Goal: Information Seeking & Learning: Check status

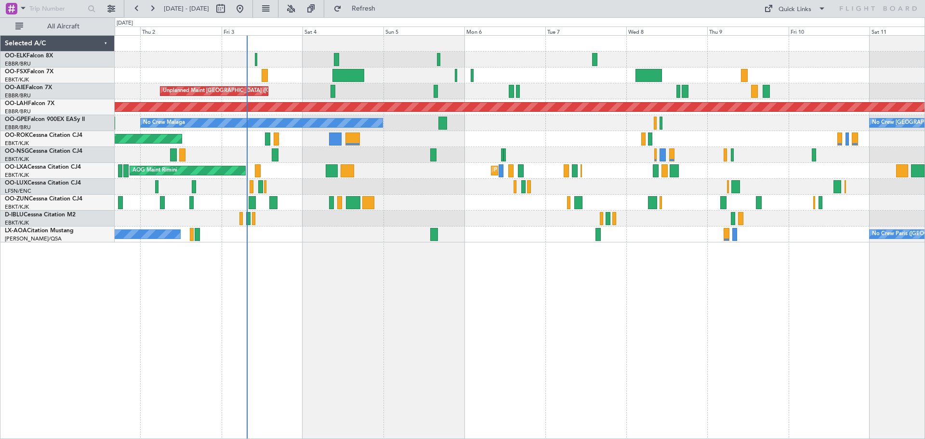
click at [437, 181] on div "Planned Maint Kortrijk-[GEOGRAPHIC_DATA] Unplanned Maint [GEOGRAPHIC_DATA] ([GE…" at bounding box center [520, 139] width 810 height 207
click at [299, 10] on button at bounding box center [290, 8] width 15 height 15
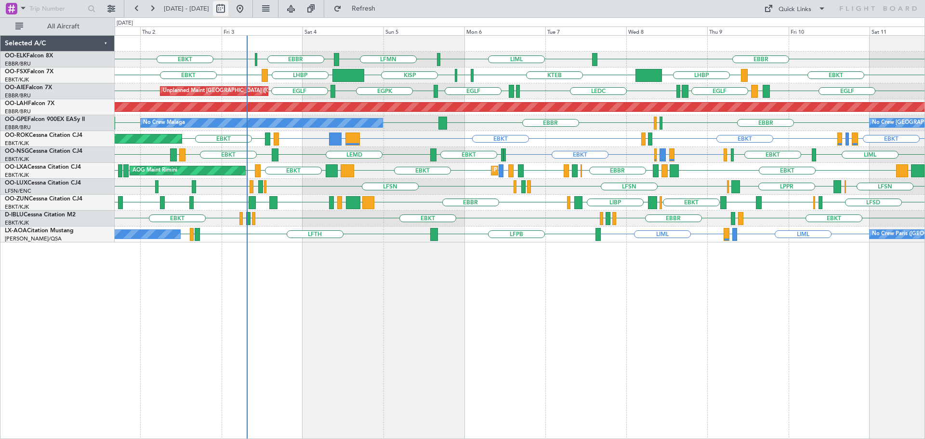
click at [228, 8] on button at bounding box center [220, 8] width 15 height 15
select select "10"
select select "2025"
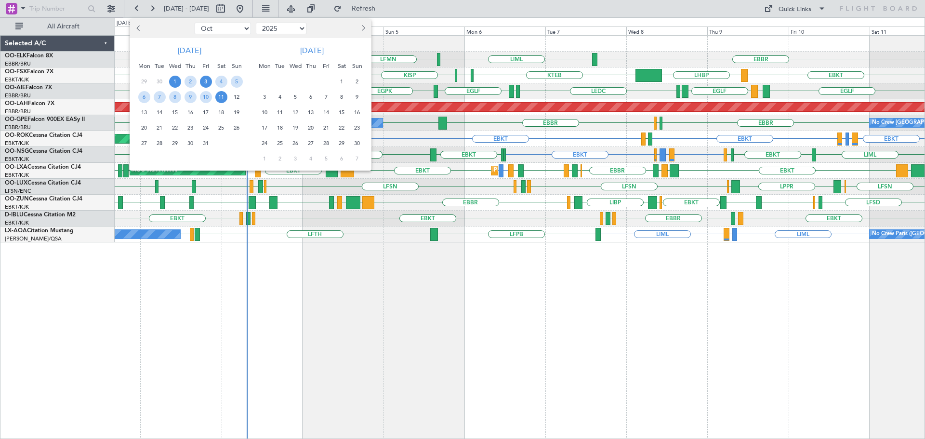
click at [201, 82] on span "3" at bounding box center [206, 82] width 12 height 12
click at [206, 94] on span "10" at bounding box center [206, 97] width 12 height 12
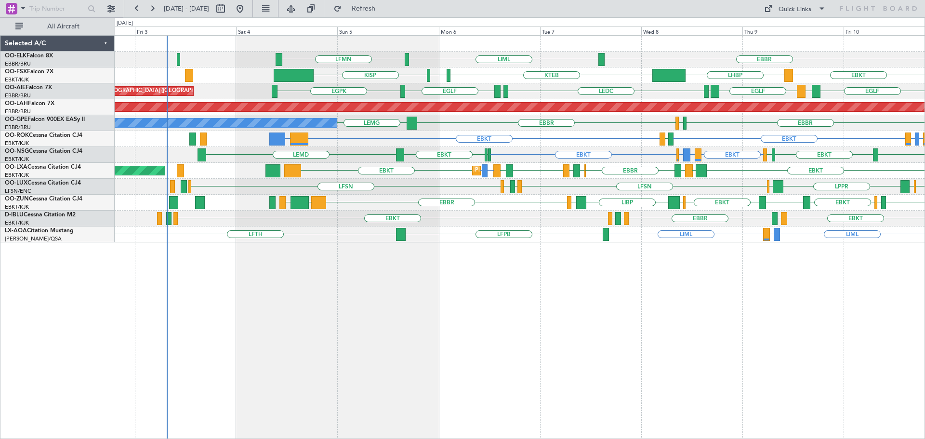
click at [386, 180] on div "EBBR LIML LFMN EBKT LHBP KTEB KPVD [GEOGRAPHIC_DATA] [GEOGRAPHIC_DATA] LEMD [GE…" at bounding box center [520, 139] width 810 height 207
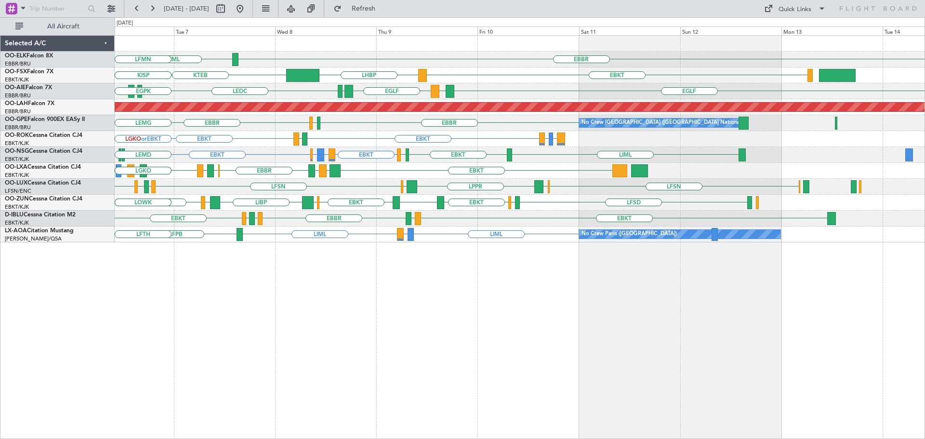
click at [409, 174] on div "EBBR LIML LFMN EBKT LHBP KTEB KPVD [GEOGRAPHIC_DATA] [GEOGRAPHIC_DATA] LEMD [GE…" at bounding box center [520, 139] width 810 height 207
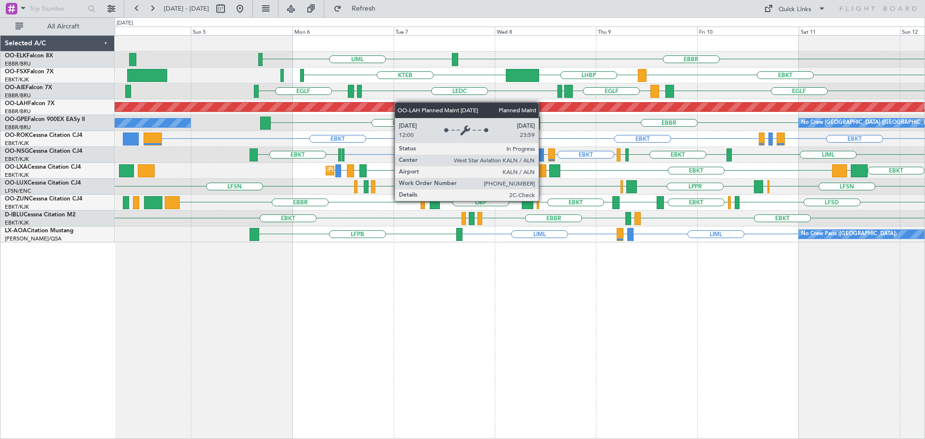
click at [423, 106] on div "EBBR LIML EBKT LHBP KTEB LIMC KTEB [GEOGRAPHIC_DATA] LEMD [GEOGRAPHIC_DATA] LEM…" at bounding box center [520, 139] width 810 height 207
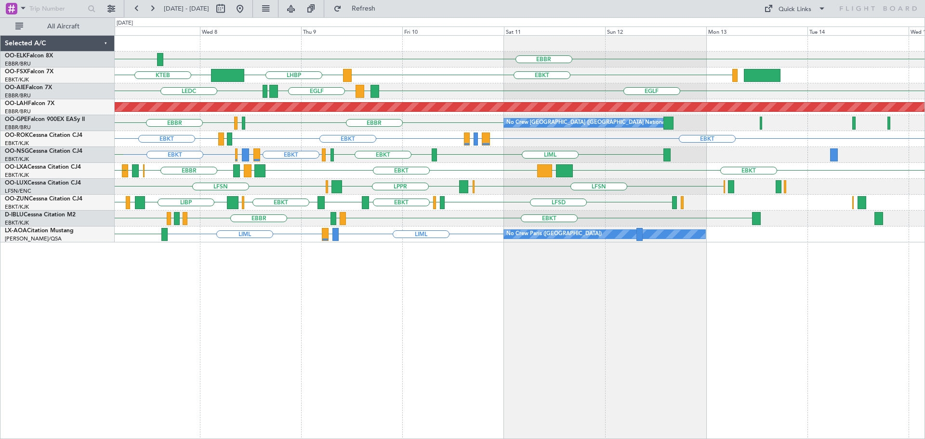
click at [282, 225] on div "EBBR LIML LFMN EBKT LHBP KTEB KPVD [GEOGRAPHIC_DATA] [GEOGRAPHIC_DATA] LEMD [GE…" at bounding box center [520, 139] width 810 height 207
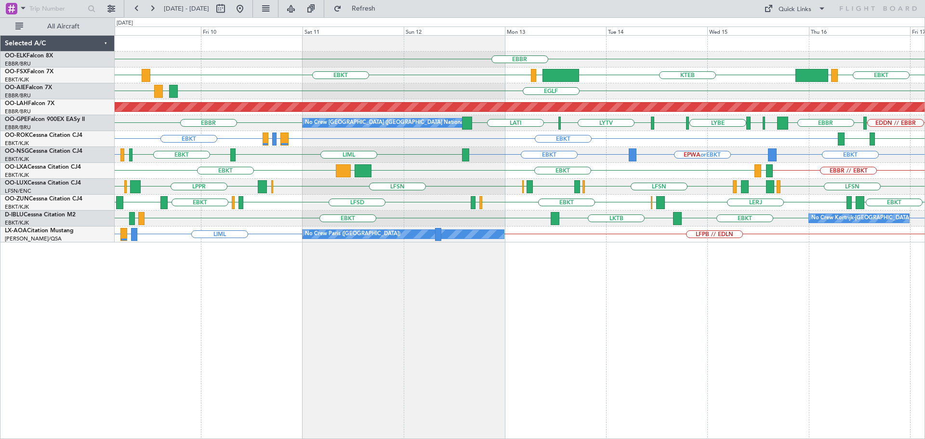
click at [498, 182] on div "EBBR EBKT LOWS KTEB EBKT LHBP LIMC [GEOGRAPHIC_DATA] LEMD [GEOGRAPHIC_DATA] Pla…" at bounding box center [520, 139] width 810 height 207
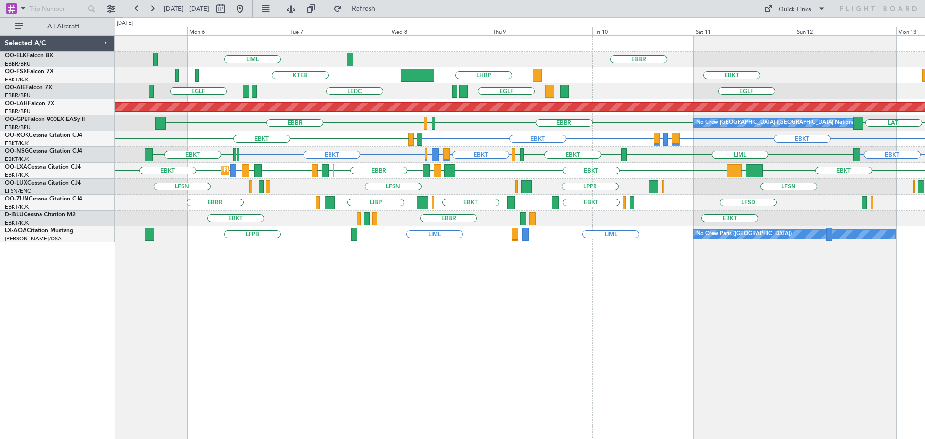
click at [339, 210] on div "EBBR LIML EBKT LHBP KTEB LIMC KTEB [GEOGRAPHIC_DATA] LEMD [GEOGRAPHIC_DATA] LEM…" at bounding box center [520, 139] width 810 height 207
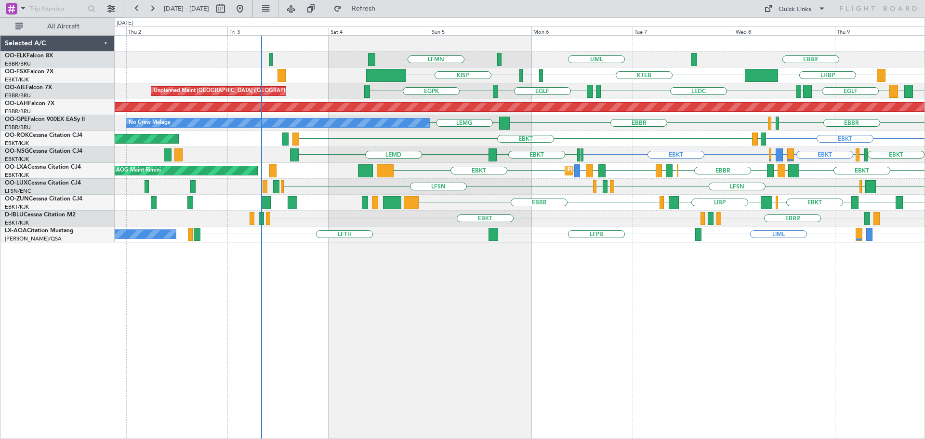
click at [539, 214] on div "EBBR LIML LFMN EBKT LHBP KTEB KPVD [GEOGRAPHIC_DATA] [GEOGRAPHIC_DATA] LEMD [GE…" at bounding box center [520, 139] width 810 height 207
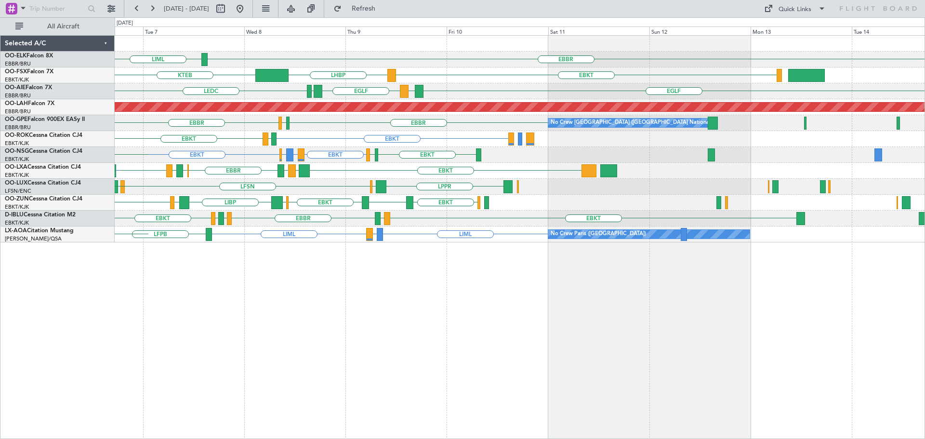
click at [151, 196] on div "EBBR LIML LFMN EBKT LHBP KTEB KPVD [GEOGRAPHIC_DATA] [GEOGRAPHIC_DATA] LEMD [GE…" at bounding box center [520, 139] width 810 height 207
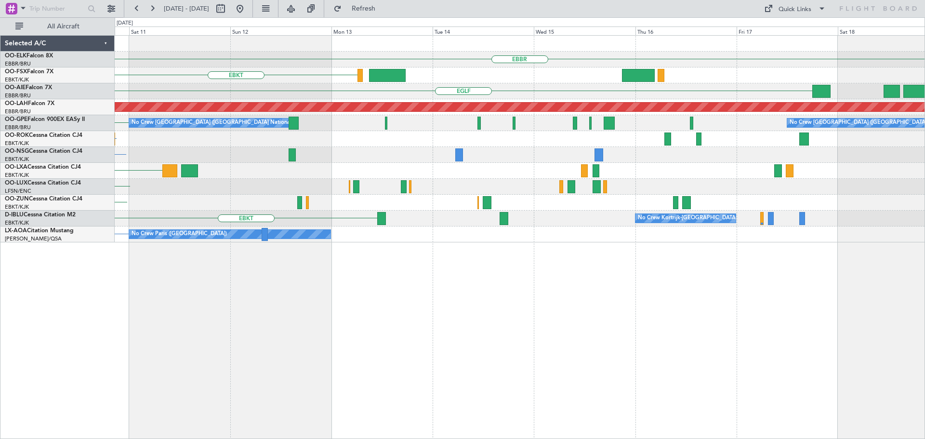
click at [440, 182] on div "EBBR EBKT LHBP [GEOGRAPHIC_DATA] LEMD [GEOGRAPHIC_DATA] Planned [GEOGRAPHIC_DAT…" at bounding box center [520, 139] width 810 height 207
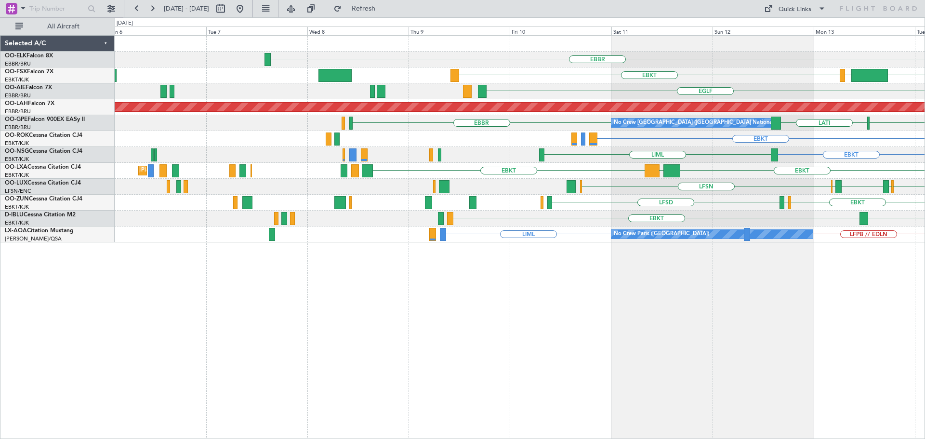
click at [788, 214] on div "EBBR KTEB LIMC EBKT [GEOGRAPHIC_DATA] Planned [GEOGRAPHIC_DATA][PERSON_NAME]-[G…" at bounding box center [520, 139] width 810 height 207
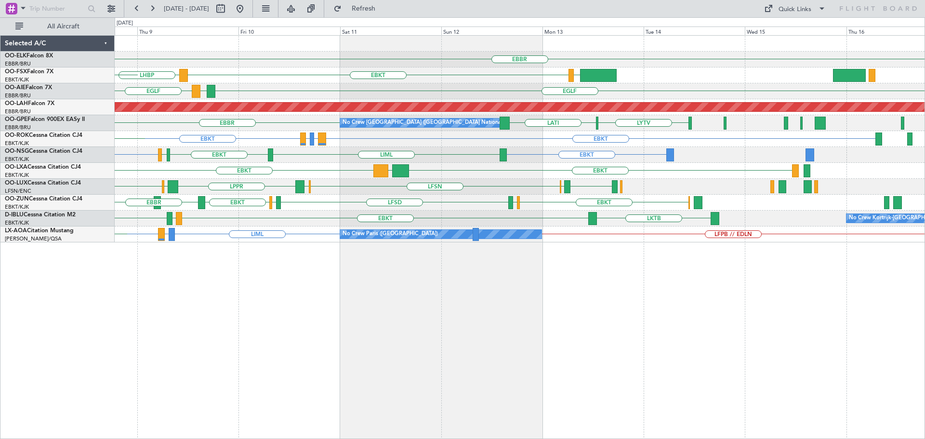
click at [299, 193] on div "EBBR LIML LIMC EBKT LHBP KTEB [GEOGRAPHIC_DATA] LEMD [GEOGRAPHIC_DATA] LEMD LED…" at bounding box center [520, 139] width 810 height 207
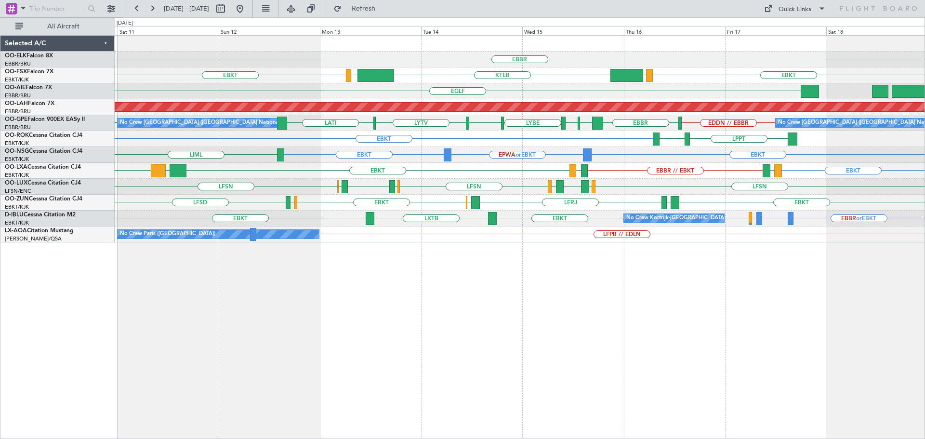
click at [470, 201] on div "EBBR EBKT LOWS KTEB LIMC EBKT [GEOGRAPHIC_DATA] Planned [GEOGRAPHIC_DATA][PERSO…" at bounding box center [520, 139] width 810 height 207
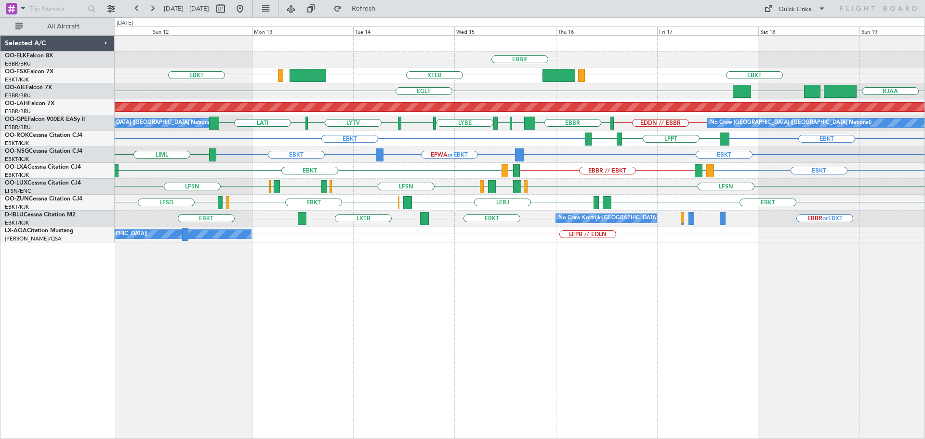
click at [625, 199] on div "EBKT [PERSON_NAME] LERJ EBOS EBKT [GEOGRAPHIC_DATA] LFSD" at bounding box center [520, 203] width 810 height 16
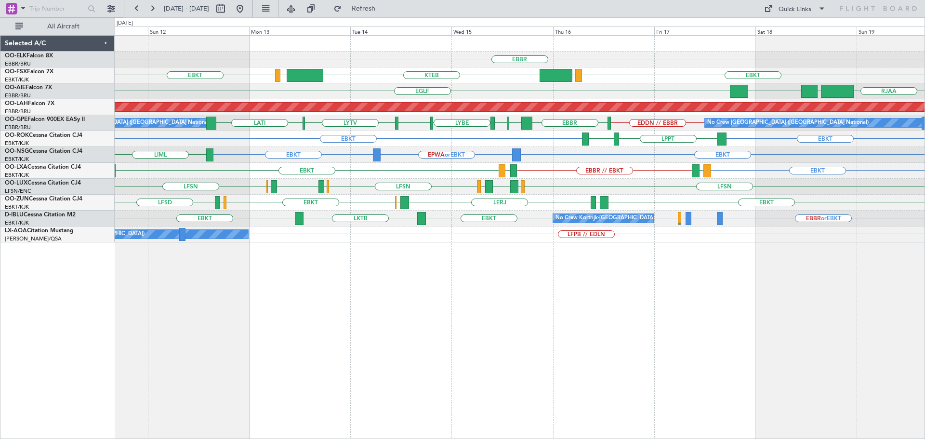
click at [832, 207] on div "EBBR EBKT LOWS KTEB LIMC EBKT RJAA [GEOGRAPHIC_DATA] LLBG [GEOGRAPHIC_DATA] Pla…" at bounding box center [520, 139] width 810 height 207
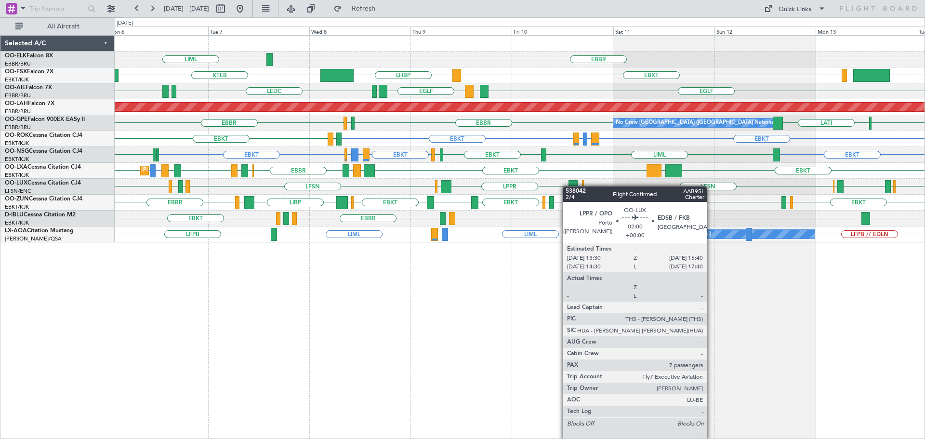
click at [568, 186] on div at bounding box center [572, 186] width 9 height 13
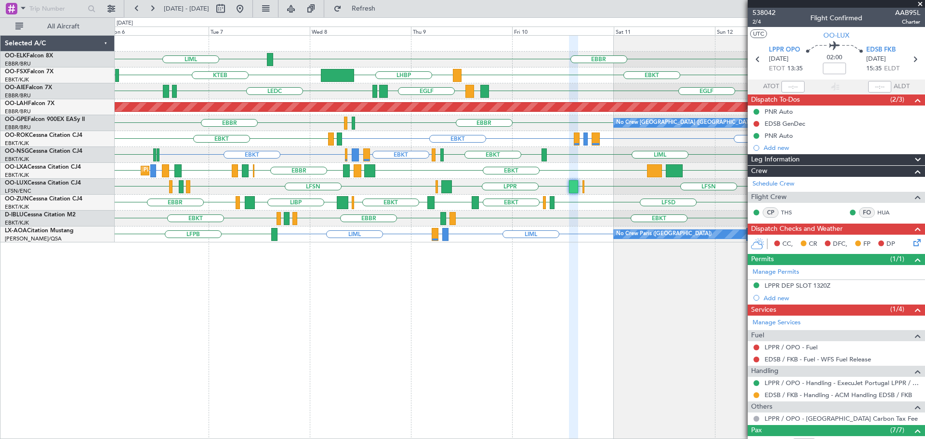
click at [919, 3] on span at bounding box center [920, 4] width 10 height 9
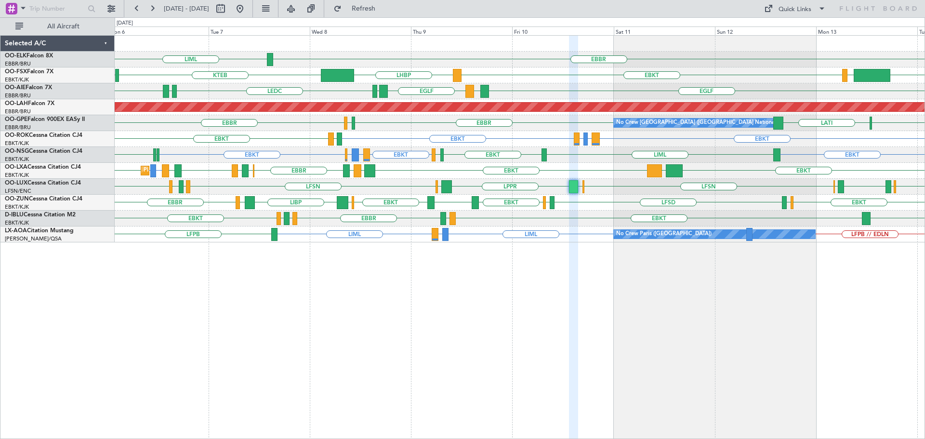
type input "0"
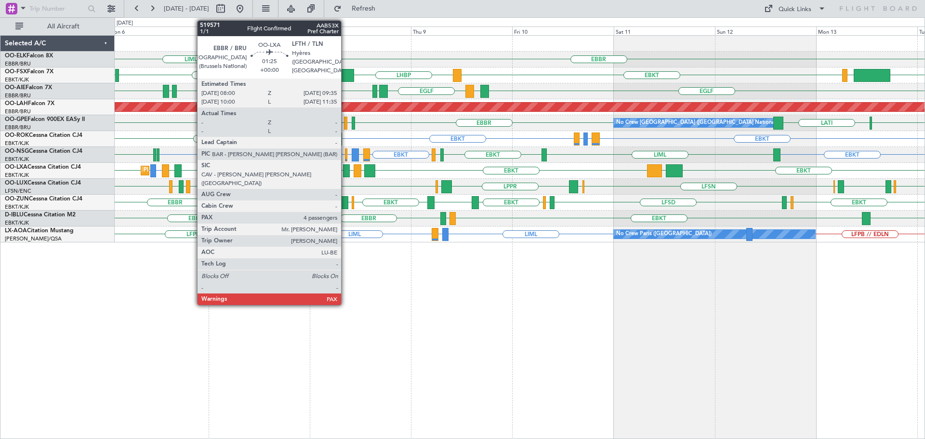
click at [703, 170] on div "LFMN or EBKT EBKT EBKT LGPA EBKT LIBD LFTH [GEOGRAPHIC_DATA] EBKT LOWK EBKT LIP…" at bounding box center [520, 171] width 810 height 16
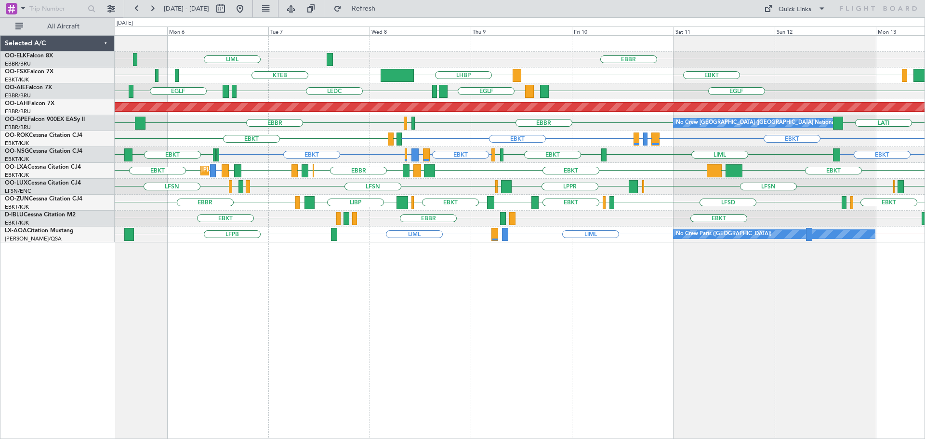
click at [840, 181] on div "EBBR LIML LFMN LIMC EBKT LHBP KTEB KPVD [GEOGRAPHIC_DATA] [GEOGRAPHIC_DATA] LEM…" at bounding box center [520, 139] width 810 height 207
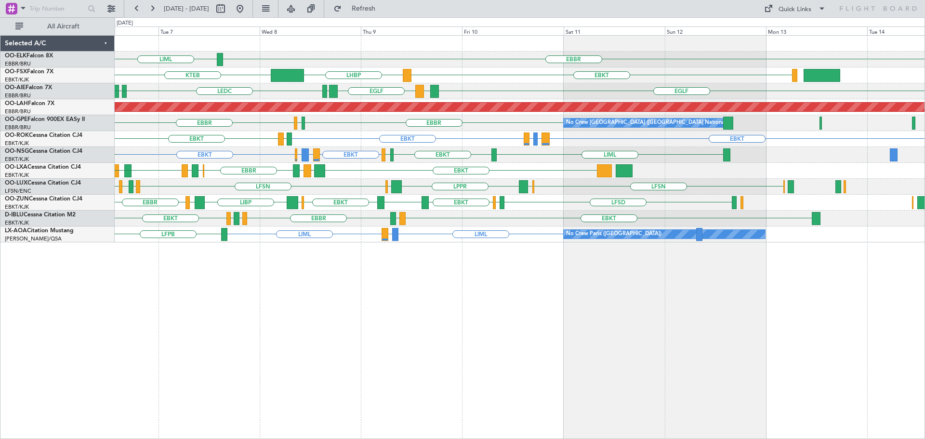
click at [332, 215] on div "EBBR LIML LFMN EBKT LHBP KTEB KPVD [GEOGRAPHIC_DATA] [GEOGRAPHIC_DATA] LEMD [GE…" at bounding box center [520, 139] width 810 height 207
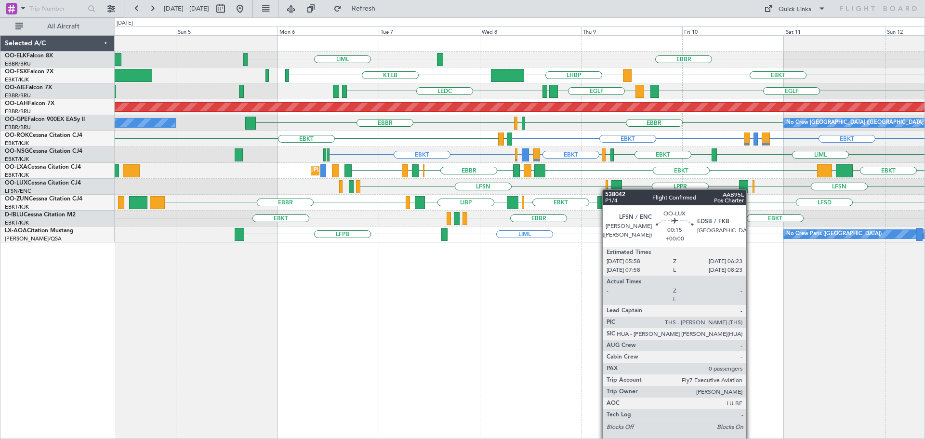
click at [607, 189] on div at bounding box center [607, 186] width 2 height 13
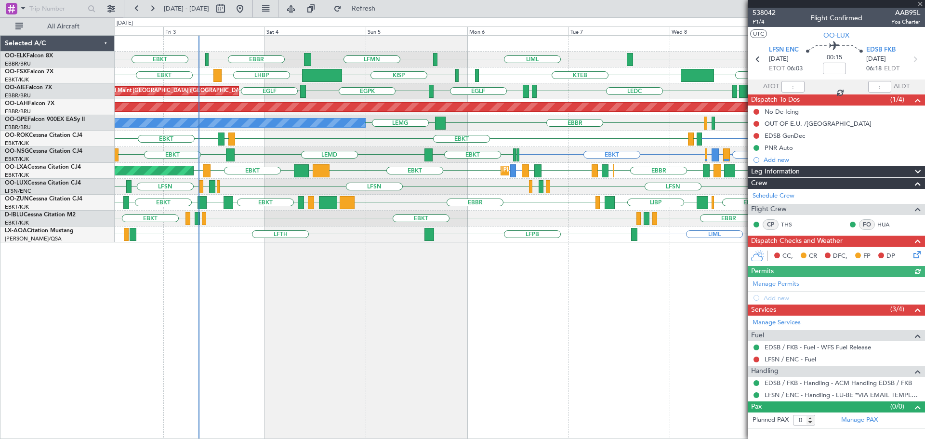
click at [921, 4] on div at bounding box center [836, 4] width 177 height 8
click at [920, 2] on span at bounding box center [920, 4] width 10 height 9
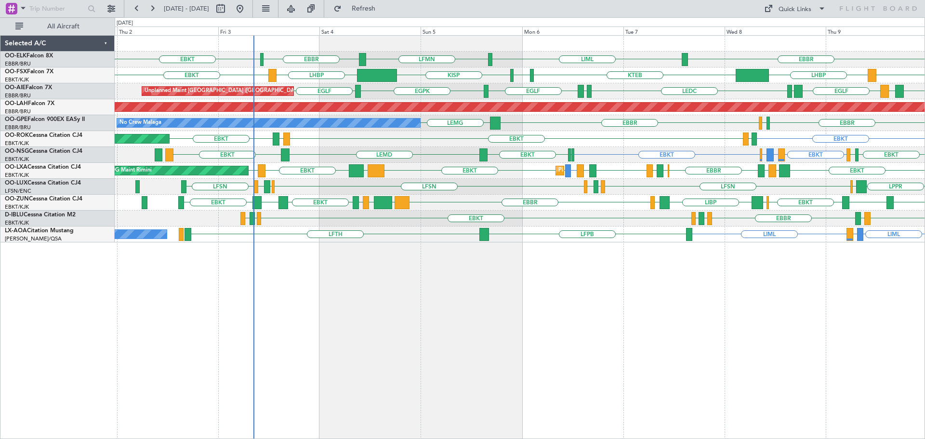
click at [441, 193] on div "EBBR EBKT LIML LFMN [GEOGRAPHIC_DATA] EBKT LHBP KTEB KPVD [GEOGRAPHIC_DATA] LHB…" at bounding box center [520, 139] width 810 height 207
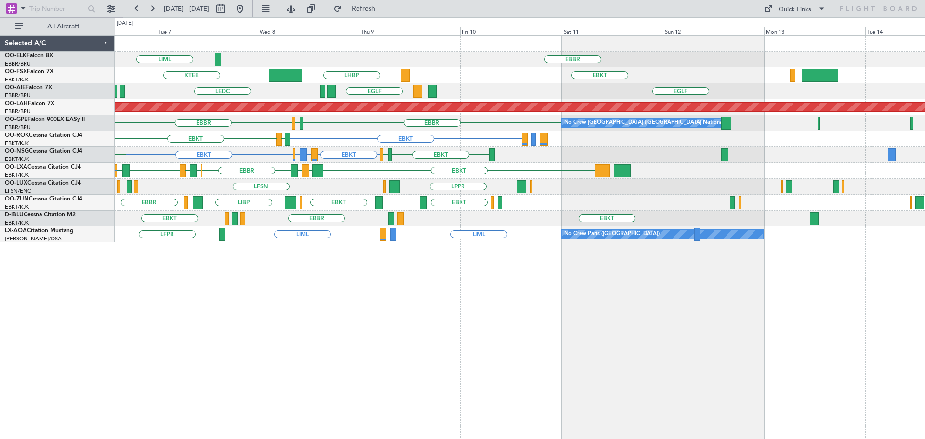
click at [291, 208] on div "EBKT LIMP EBKT EGGW LIBP EGGW [GEOGRAPHIC_DATA] GMMX" at bounding box center [520, 203] width 810 height 16
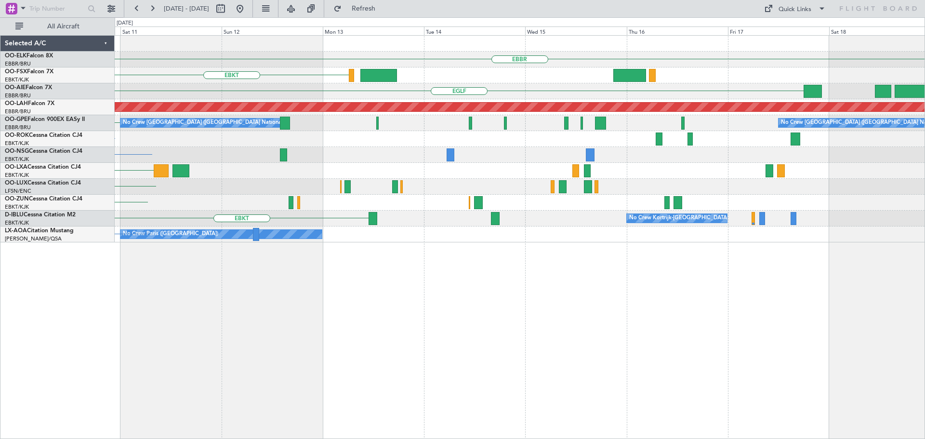
click at [380, 214] on div "EBKT No Crew Kortrijk-[GEOGRAPHIC_DATA] LSGS [GEOGRAPHIC_DATA]" at bounding box center [520, 219] width 810 height 16
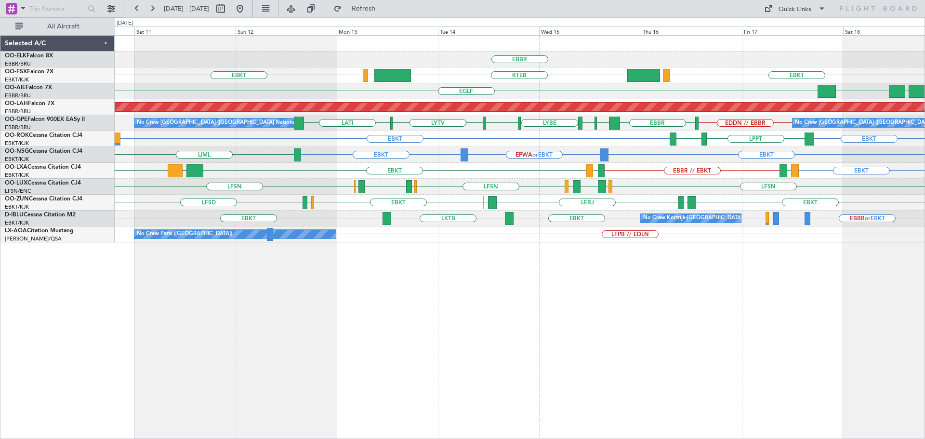
click at [669, 211] on div "EBBR EBKT LOWS KTEB LIMC EBKT [GEOGRAPHIC_DATA] LLBG [GEOGRAPHIC_DATA] RJAA Pla…" at bounding box center [520, 139] width 810 height 207
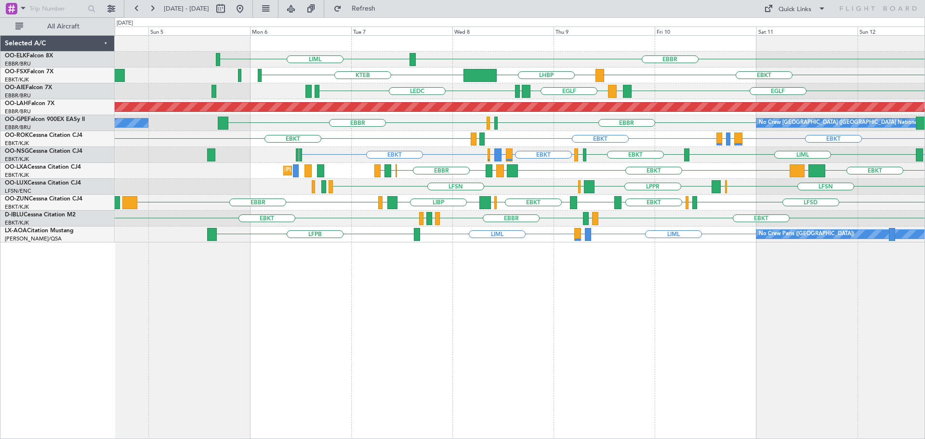
click at [560, 189] on div "LFSN EDSB LPPR EDSB LFSN ELLX [GEOGRAPHIC_DATA] ELLX LFSN" at bounding box center [520, 187] width 810 height 16
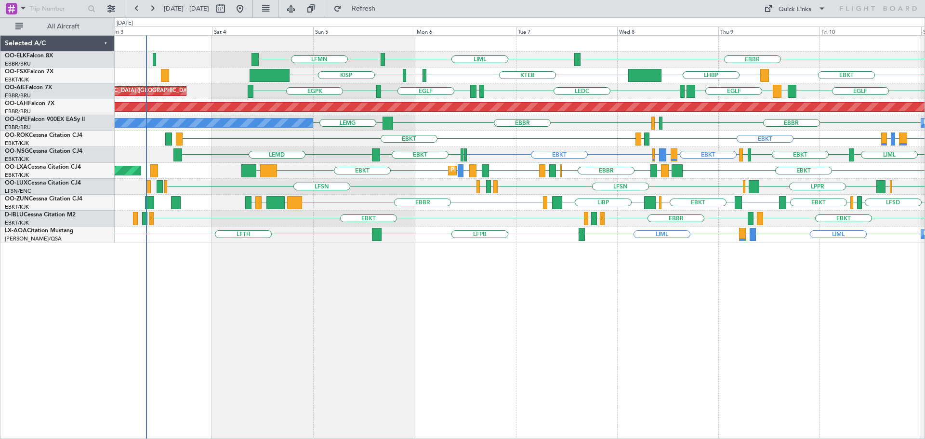
click at [351, 182] on div "EBBR LIML LFMN LHBP KTEB KPVD [GEOGRAPHIC_DATA] EBKT [GEOGRAPHIC_DATA] LEMD LED…" at bounding box center [520, 139] width 810 height 207
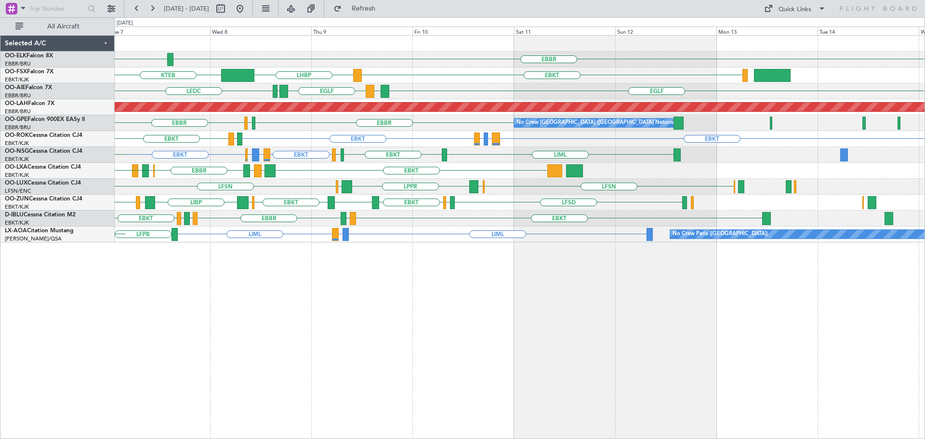
click at [340, 161] on div "EBBR LIML LFMN EBKT LHBP KTEB KPVD [GEOGRAPHIC_DATA] [GEOGRAPHIC_DATA] LEMD [GE…" at bounding box center [520, 139] width 810 height 207
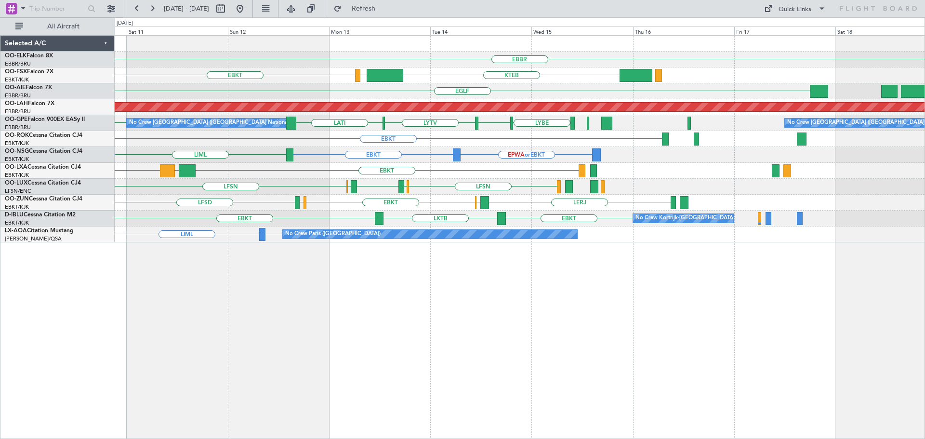
click at [365, 184] on div "EBBR KTEB LIMC EBKT LHBP [GEOGRAPHIC_DATA] LEMD [GEOGRAPHIC_DATA] Planned [GEOG…" at bounding box center [520, 139] width 810 height 207
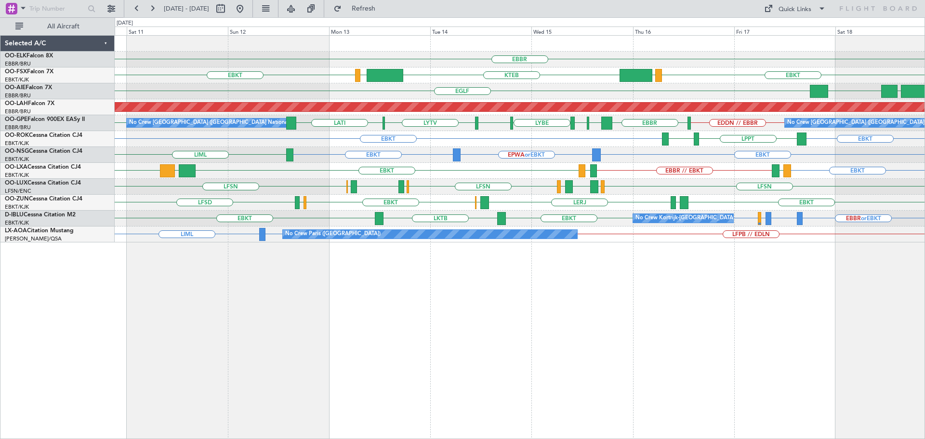
click at [925, 162] on html "[DATE] - [DATE] Refresh Quick Links All Aircraft [GEOGRAPHIC_DATA] KTEB LIMC EB…" at bounding box center [462, 219] width 925 height 439
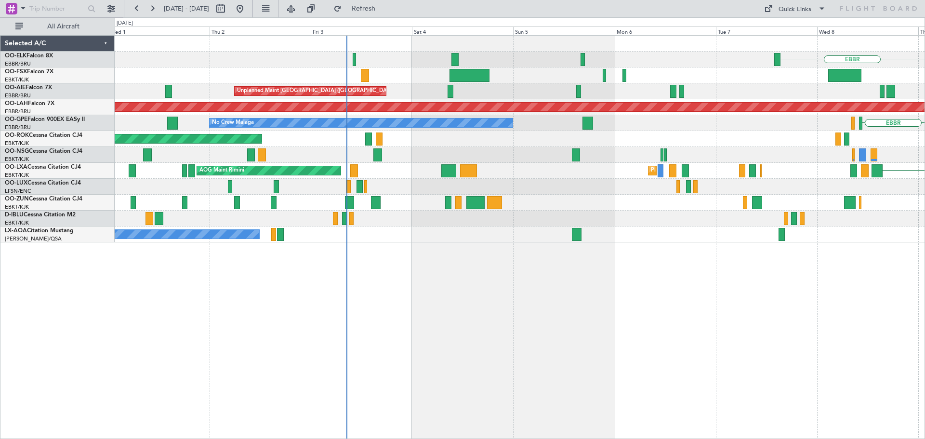
click at [814, 157] on div "LIML" at bounding box center [520, 155] width 810 height 16
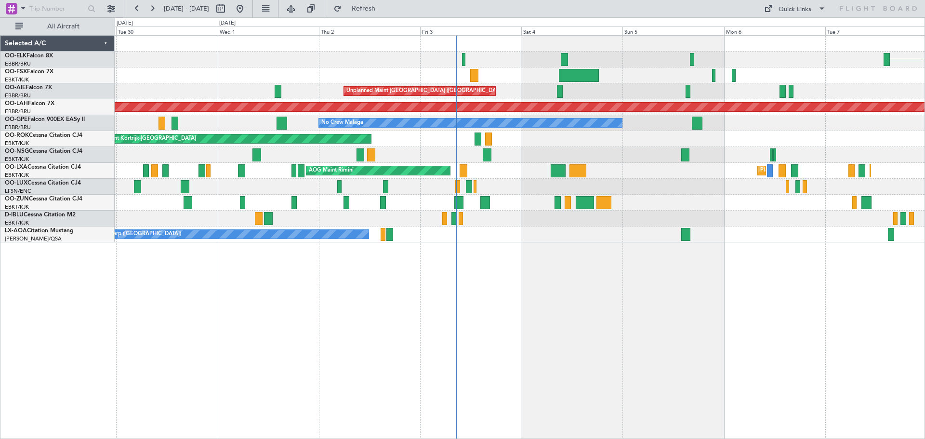
click at [575, 152] on div at bounding box center [520, 155] width 810 height 16
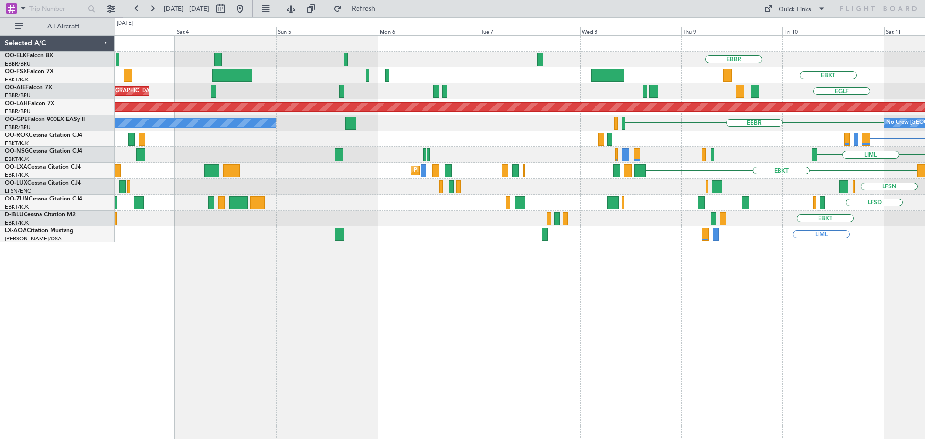
click at [301, 157] on div "LIML EBKT" at bounding box center [520, 155] width 810 height 16
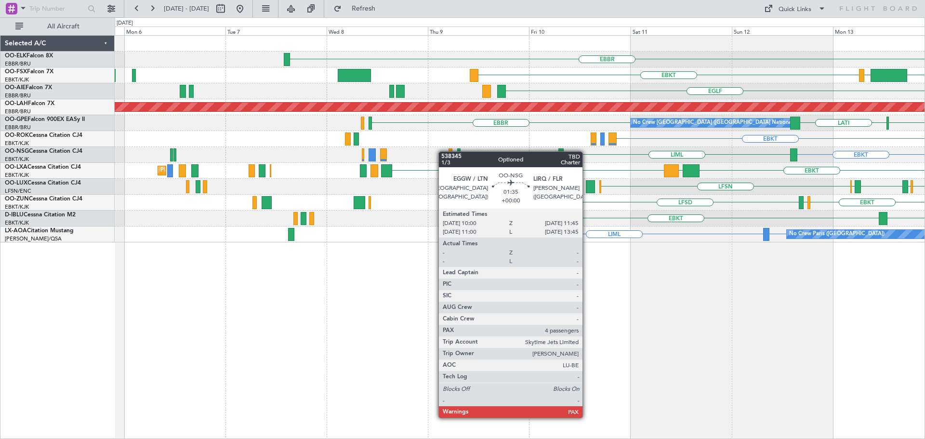
click at [369, 154] on div at bounding box center [373, 154] width 8 height 13
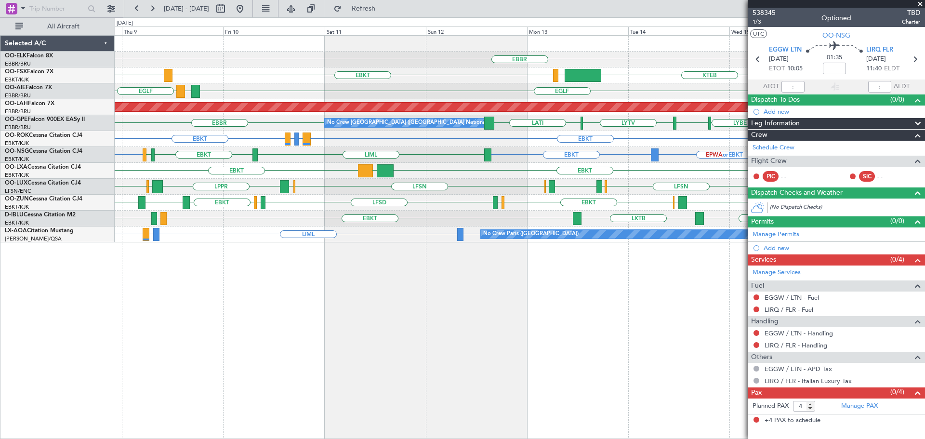
click at [919, 4] on span at bounding box center [920, 4] width 10 height 9
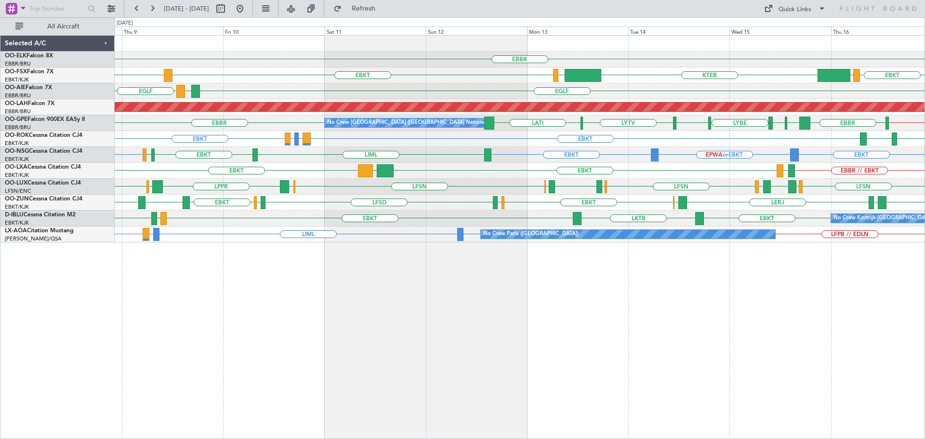
type input "0"
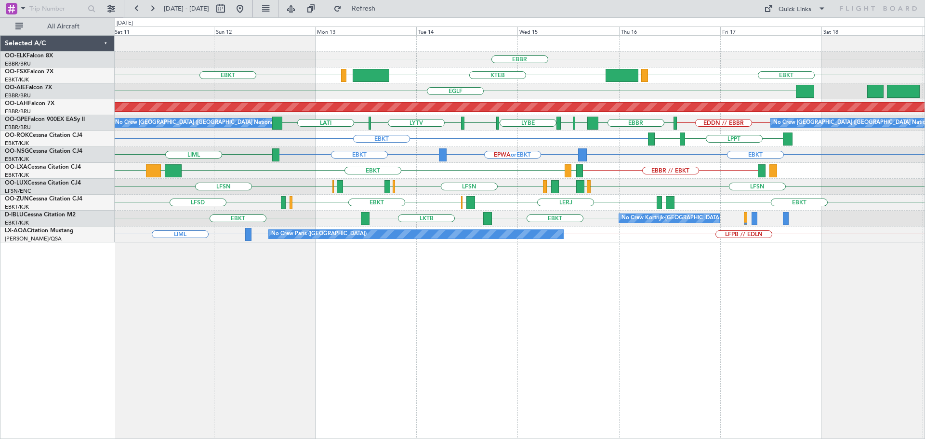
click at [555, 153] on div "EBBR KTEB LIMC EBKT EBKT LOWS LHBP [GEOGRAPHIC_DATA] LEMD [GEOGRAPHIC_DATA] Pla…" at bounding box center [520, 139] width 810 height 207
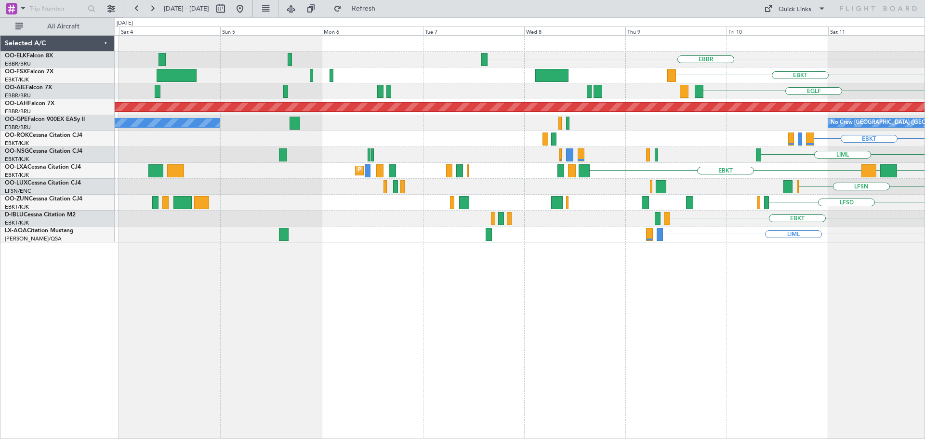
click at [925, 191] on html "[DATE] - [DATE] Refresh Quick Links All Aircraft [GEOGRAPHIC_DATA] EBKT LIMC KT…" at bounding box center [462, 219] width 925 height 439
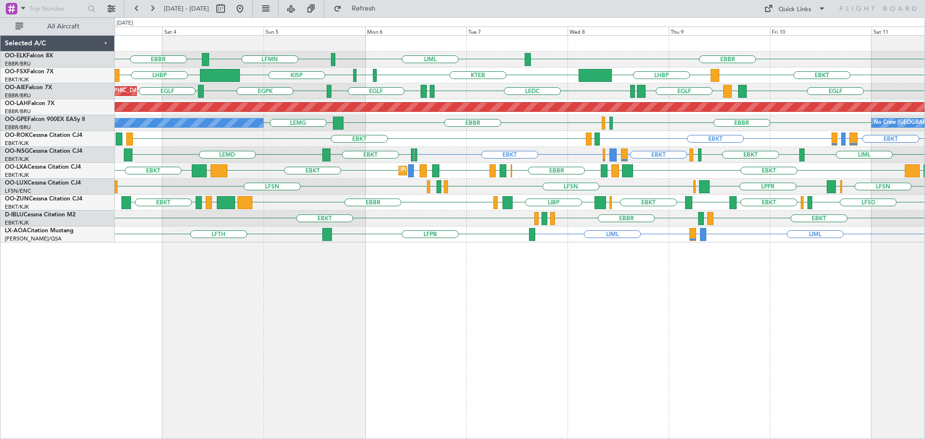
click at [397, 167] on div "Planned Maint Kortrijk-[GEOGRAPHIC_DATA] LFMN or EBKT EBKT EBKT LIBD LFTH [GEOG…" at bounding box center [520, 171] width 810 height 16
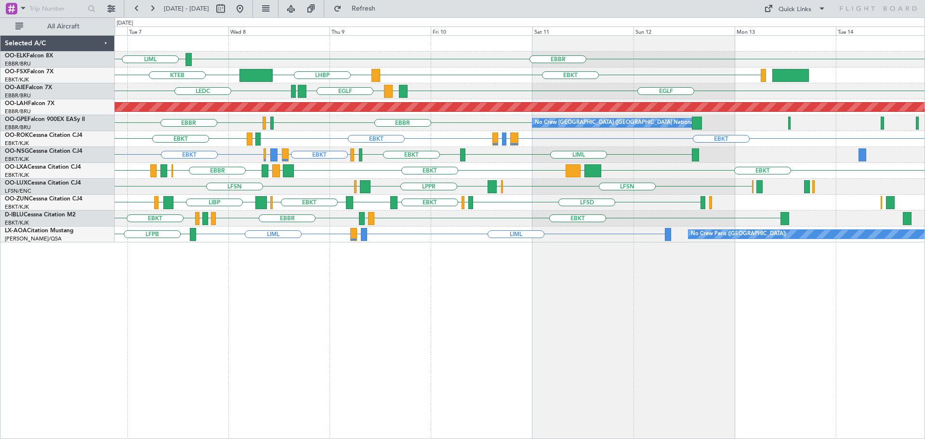
click at [423, 154] on div "EBKT LIRQ or EBKT EGGW or EBKT EBKT LIML EBKT LFLX LFOK EBKT LEMD" at bounding box center [520, 155] width 810 height 16
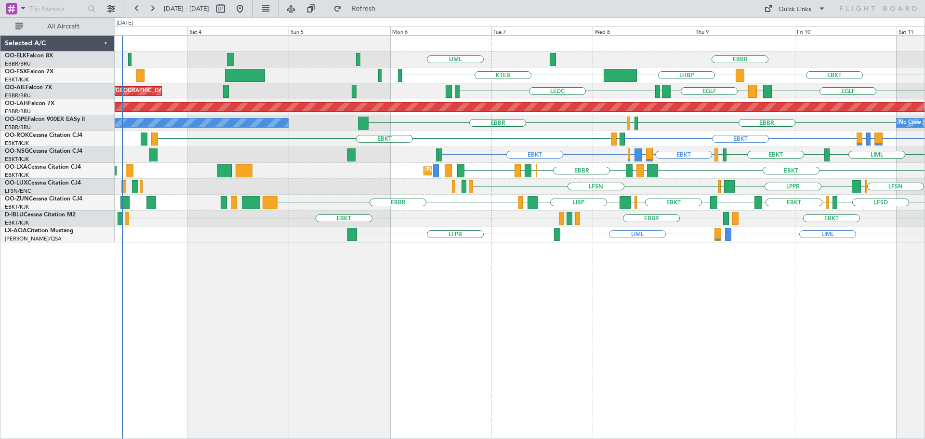
click at [622, 178] on div "EBBR LIML EBKT LHBP KTEB [GEOGRAPHIC_DATA] LEMD [GEOGRAPHIC_DATA] LEMD LEDC Unp…" at bounding box center [520, 139] width 810 height 207
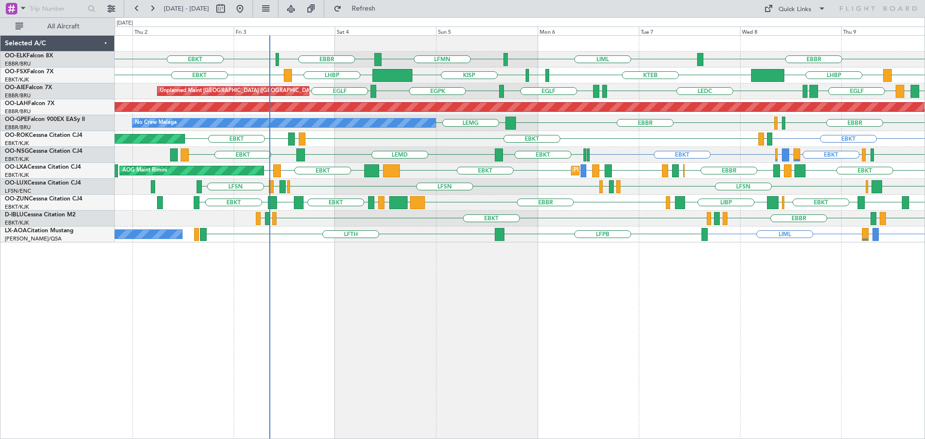
click at [354, 184] on div "EBBR LIML LFMN [GEOGRAPHIC_DATA] EBKT LHBP KTEB KPVD [GEOGRAPHIC_DATA] LHBP EBK…" at bounding box center [520, 139] width 810 height 207
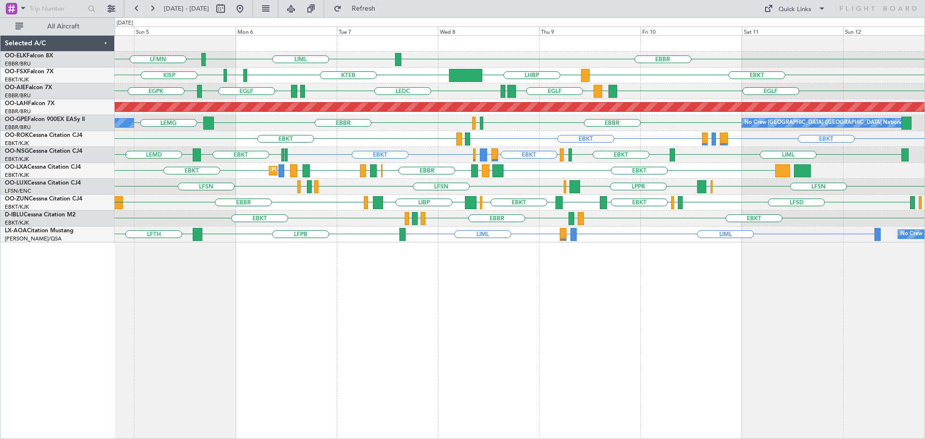
click at [310, 149] on div "EBBR LIML LFMN [GEOGRAPHIC_DATA] EBKT EBKT LHBP KTEB KPVD [GEOGRAPHIC_DATA] LHB…" at bounding box center [520, 139] width 810 height 207
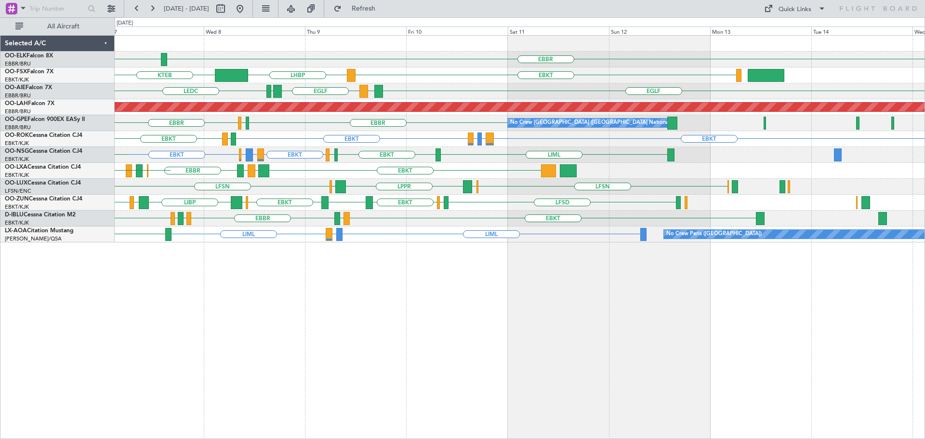
click at [267, 141] on div "EBKT LEPA or EBKT LFMQ or EBKT EBKT LFBD EBKT" at bounding box center [520, 139] width 810 height 16
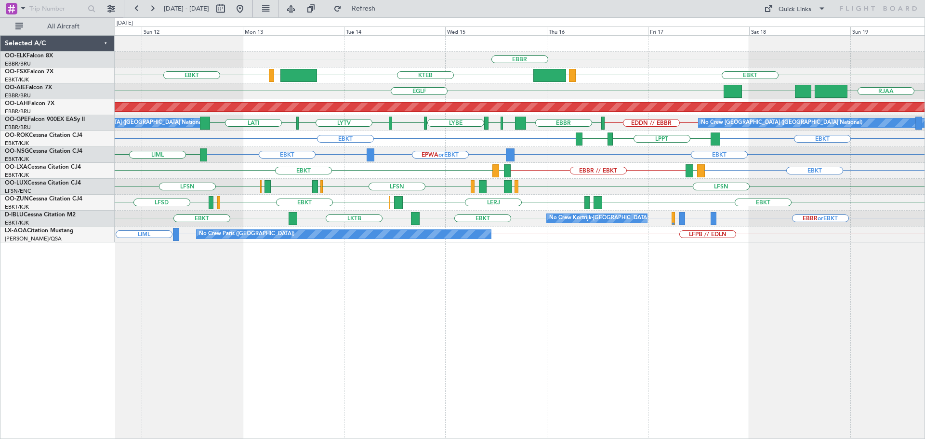
click at [379, 193] on div "EBBR KTEB LIMC EBKT EBKT LOWS [GEOGRAPHIC_DATA] RJAA [GEOGRAPHIC_DATA] LLBG Pla…" at bounding box center [520, 139] width 810 height 207
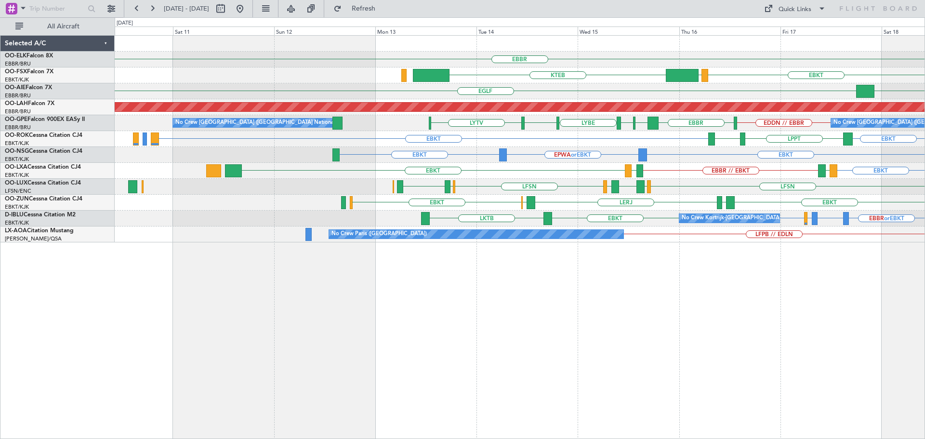
click at [489, 200] on div "EBBR KTEB EBKT LOWS [GEOGRAPHIC_DATA] LLBG [GEOGRAPHIC_DATA] RJAA Planned [GEOG…" at bounding box center [520, 139] width 810 height 207
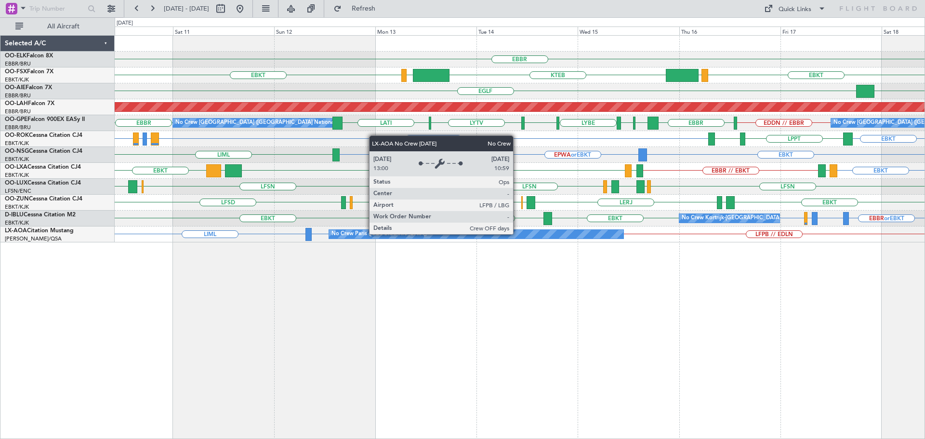
click at [517, 233] on div "No Crew Paris ([GEOGRAPHIC_DATA])" at bounding box center [476, 234] width 294 height 9
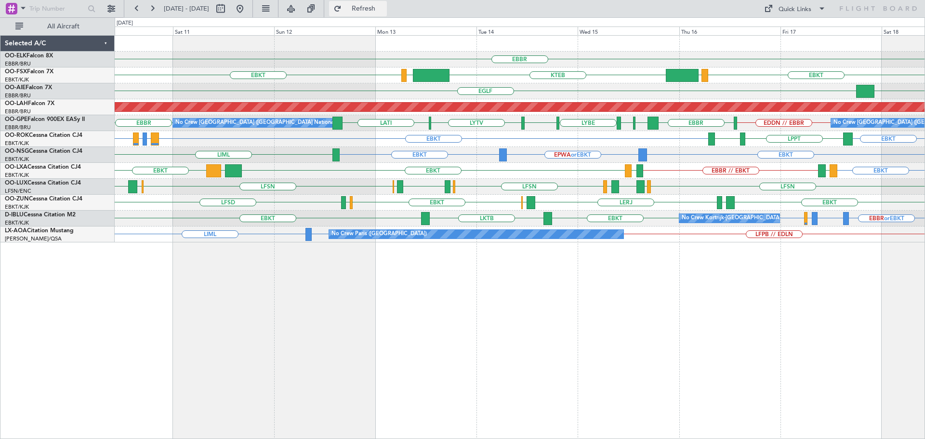
click at [382, 8] on span "Refresh" at bounding box center [363, 8] width 40 height 7
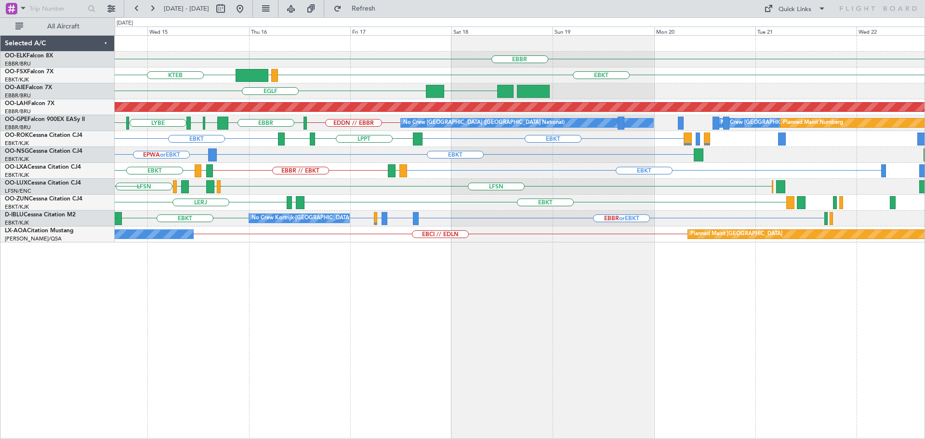
click at [398, 207] on div "EBKT LERJ [PERSON_NAME][GEOGRAPHIC_DATA] EBKT EBOS" at bounding box center [520, 203] width 810 height 16
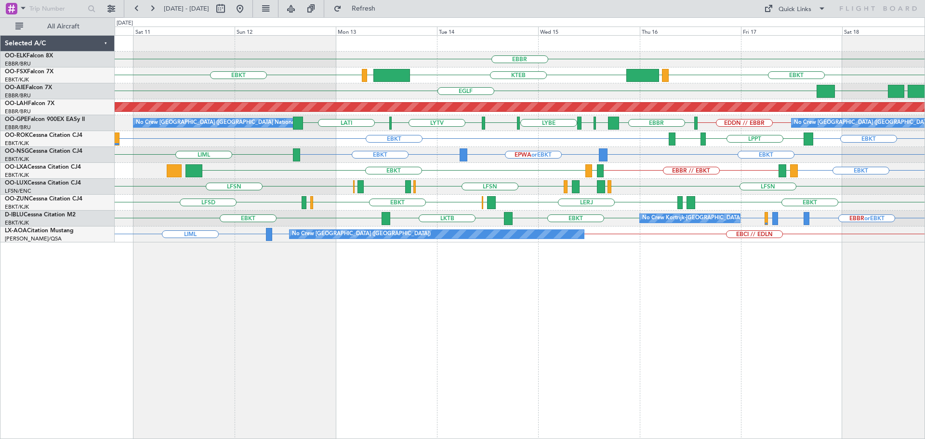
click at [475, 201] on div "EBKT LERJ EBOS EBKT [GEOGRAPHIC_DATA] LFSD [PERSON_NAME]" at bounding box center [520, 203] width 810 height 16
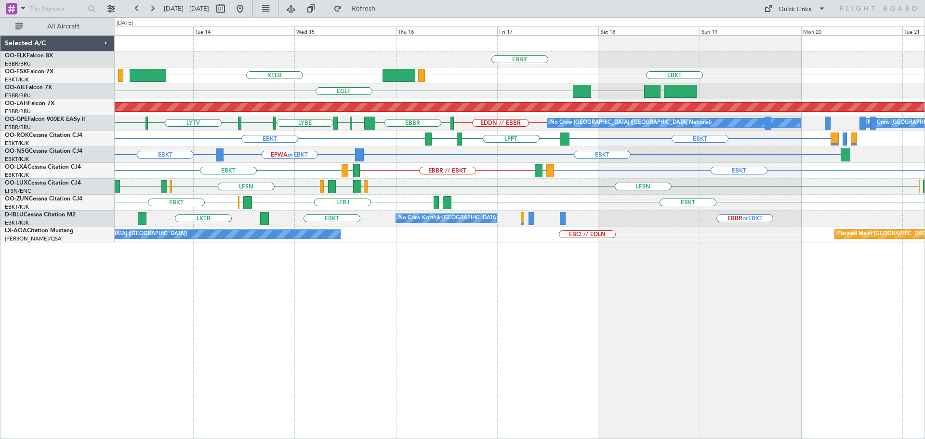
click at [501, 184] on div "EBBR EBKT EBKT KTEB LIMC LOWS [GEOGRAPHIC_DATA] [GEOGRAPHIC_DATA] LLBG Planned …" at bounding box center [520, 139] width 810 height 207
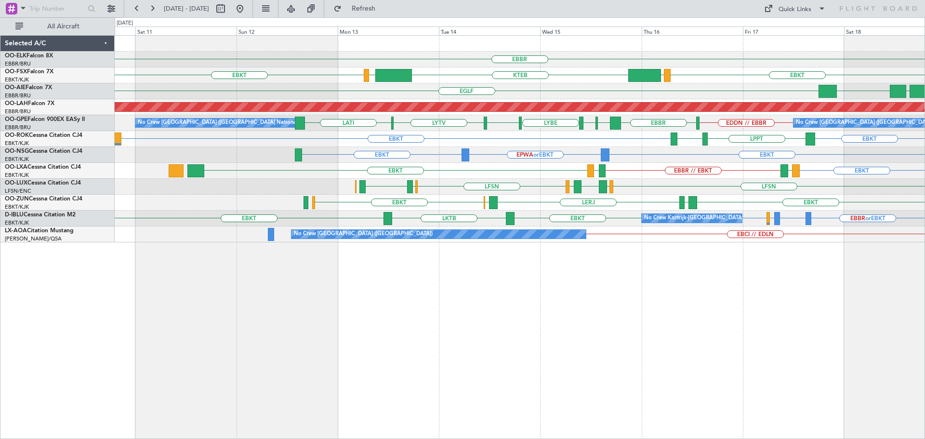
click at [562, 192] on div "EBBR EBKT EBKT KTEB LIMC LOWS [GEOGRAPHIC_DATA] [GEOGRAPHIC_DATA] LLBG RJAA Pla…" at bounding box center [520, 139] width 810 height 207
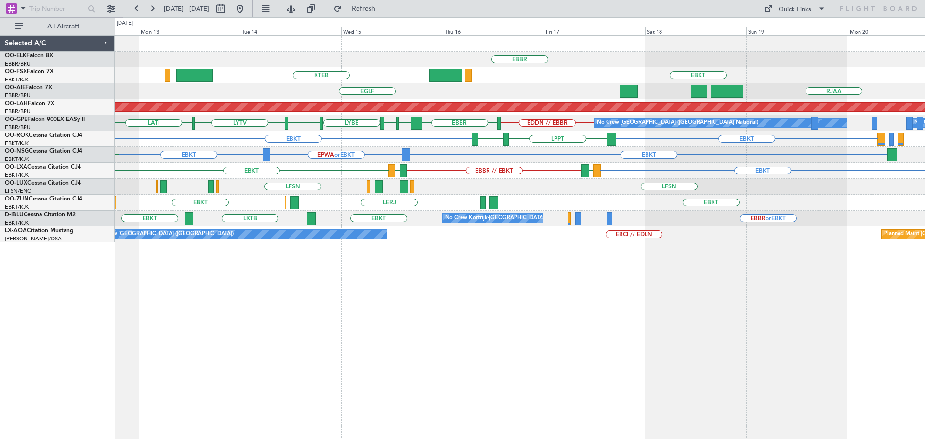
click at [617, 189] on div "EBBR EBKT EBKT KTEB LIMC LOWS RJAA [GEOGRAPHIC_DATA] [GEOGRAPHIC_DATA] LLBG Pla…" at bounding box center [520, 139] width 810 height 207
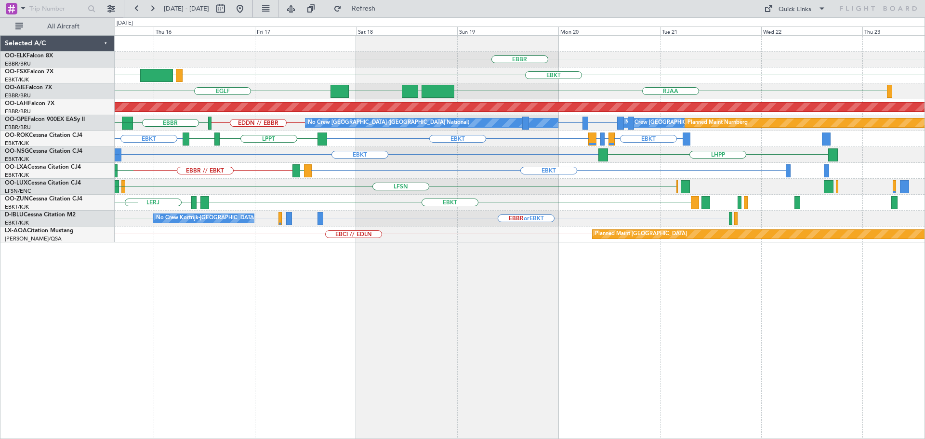
click at [383, 212] on div "EBBR EBKT KTEB LOWS RJAA [GEOGRAPHIC_DATA] [GEOGRAPHIC_DATA] LLBG Planned [GEOG…" at bounding box center [520, 139] width 810 height 207
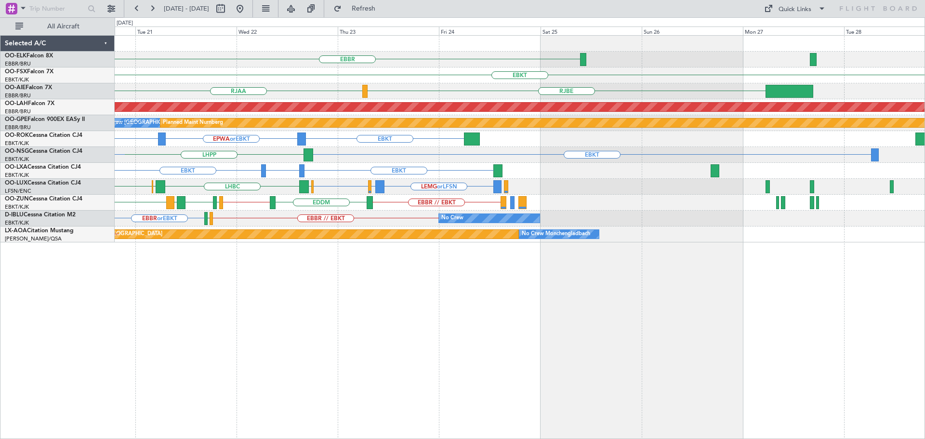
click at [222, 225] on div "EBBR EBKT [GEOGRAPHIC_DATA] RJAA Planned [GEOGRAPHIC_DATA][PERSON_NAME]-[GEOGRA…" at bounding box center [520, 139] width 810 height 207
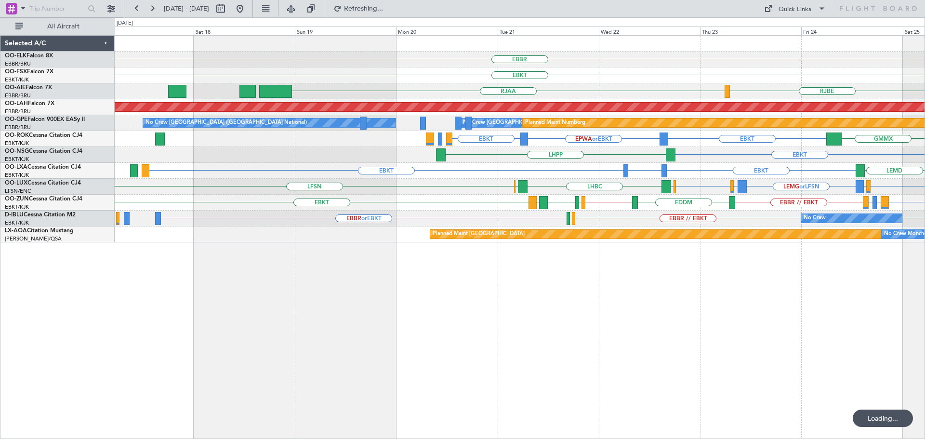
click at [494, 196] on div "EBKT or EBBR LEPA or [GEOGRAPHIC_DATA] LFML or EBBR EBBR // EBKT EDDM EBKT // E…" at bounding box center [520, 203] width 810 height 16
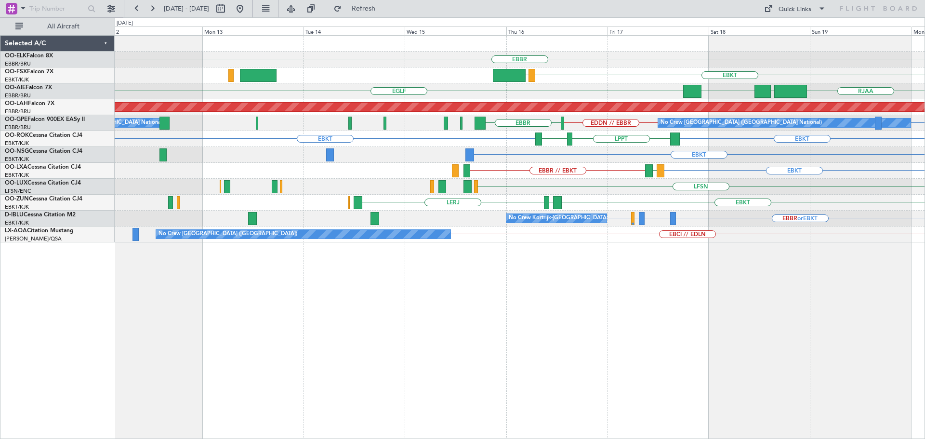
click at [599, 179] on div "LFSN ELLX LHBC" at bounding box center [520, 187] width 810 height 16
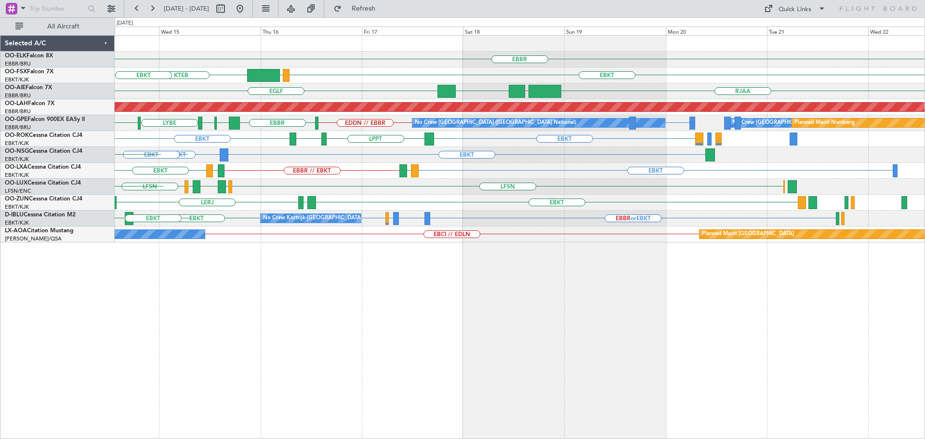
click at [332, 165] on div "EBBR EBKT KTEB LOWS LIMC EBKT EGLF LLBG UTSA RJAA Planned Maint Alton-st Louis …" at bounding box center [520, 139] width 810 height 207
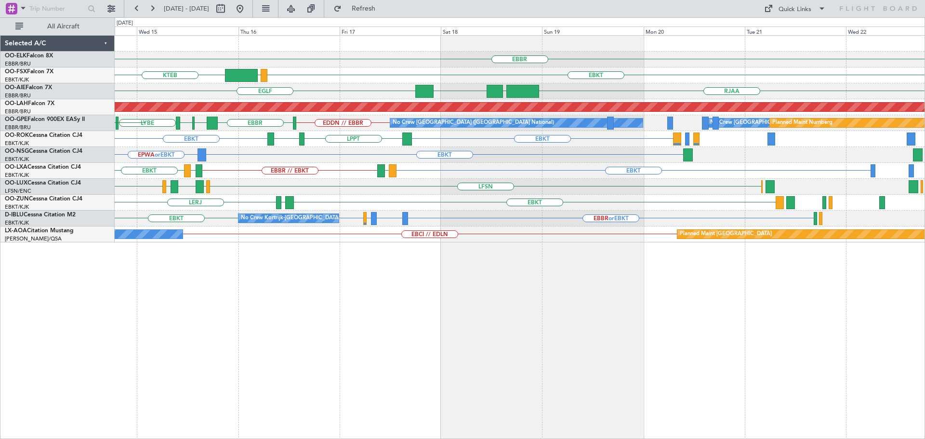
click at [437, 135] on div "EBBR EBKT KTEB LOWS LIMC EBKT EGLF RJAA UTSA LLBG Planned Maint Alton-st Louis …" at bounding box center [520, 139] width 810 height 207
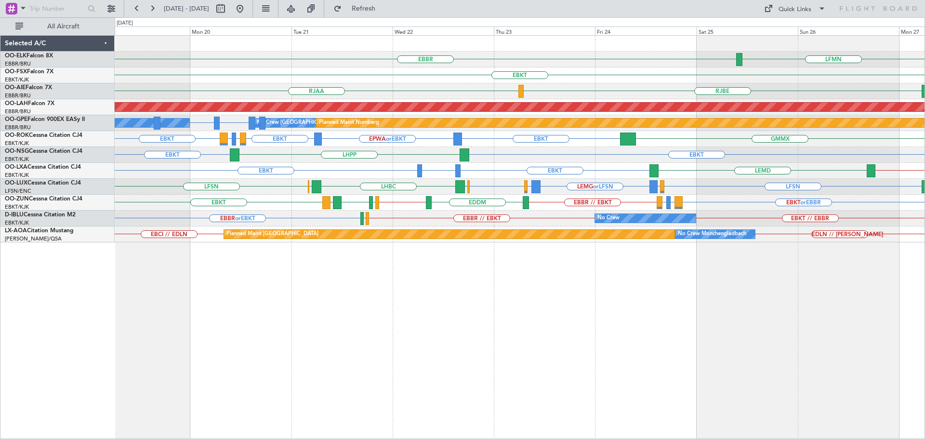
click at [577, 152] on div "EBKT EBKT LHPP" at bounding box center [520, 155] width 810 height 16
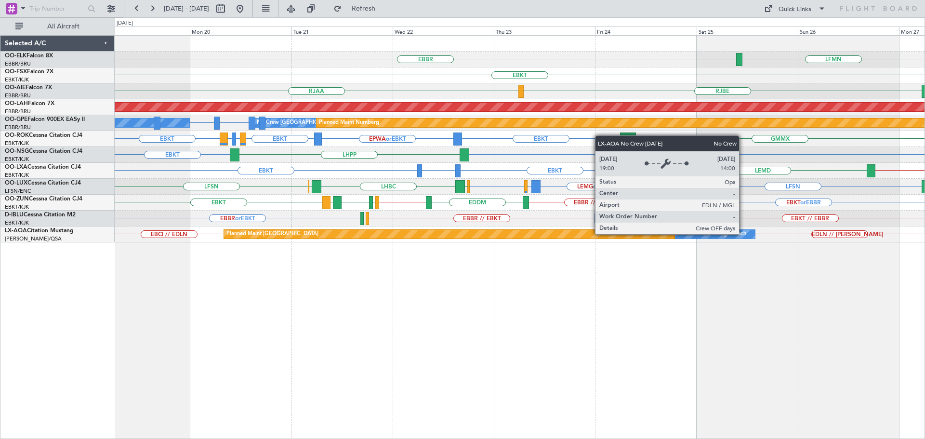
click at [743, 234] on div "No Crew Monchengladbach" at bounding box center [712, 234] width 68 height 14
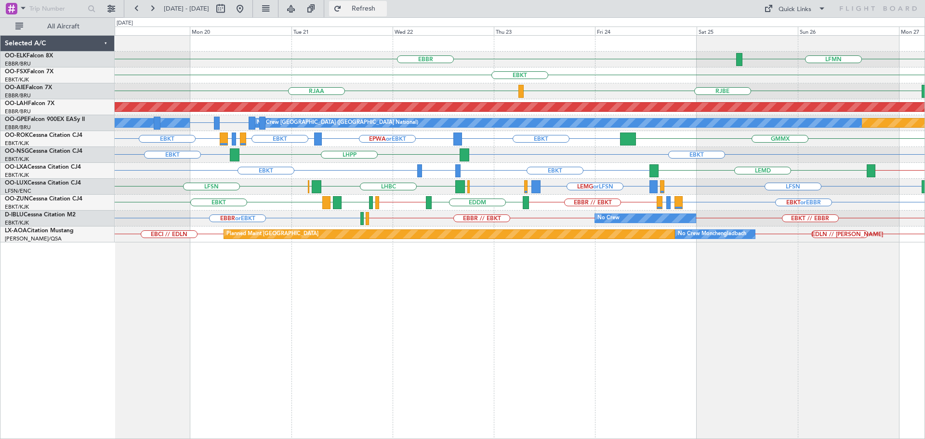
click at [370, 10] on button "Refresh" at bounding box center [358, 8] width 58 height 15
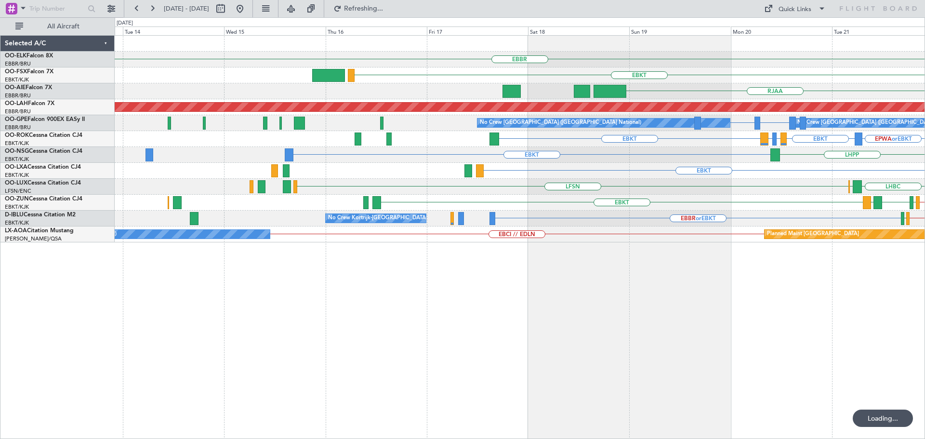
click at [792, 193] on div "EBBR EBKT RJAA RJBE Planned Maint Alton-st Louis (St Louis Regl) LIPQ or EBBR E…" at bounding box center [520, 139] width 810 height 207
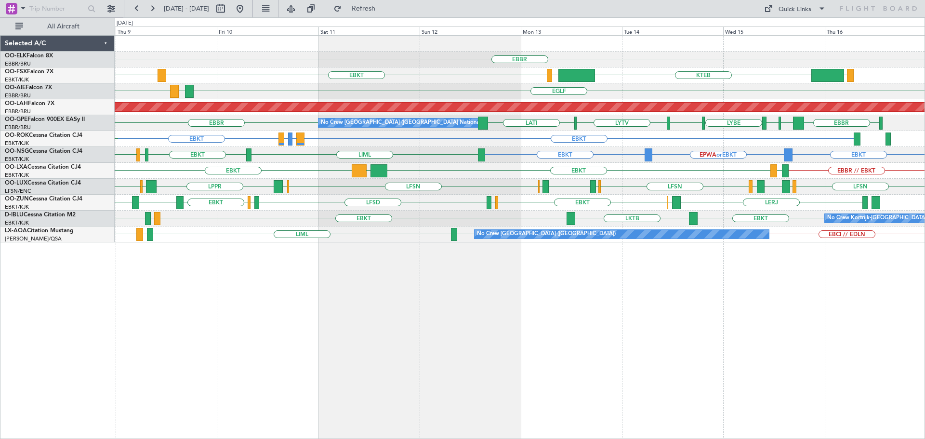
click at [593, 178] on div "EBKT LGPA EBKT EBBR // EBKT LFTH EBBR LFTH LIBD" at bounding box center [520, 171] width 810 height 16
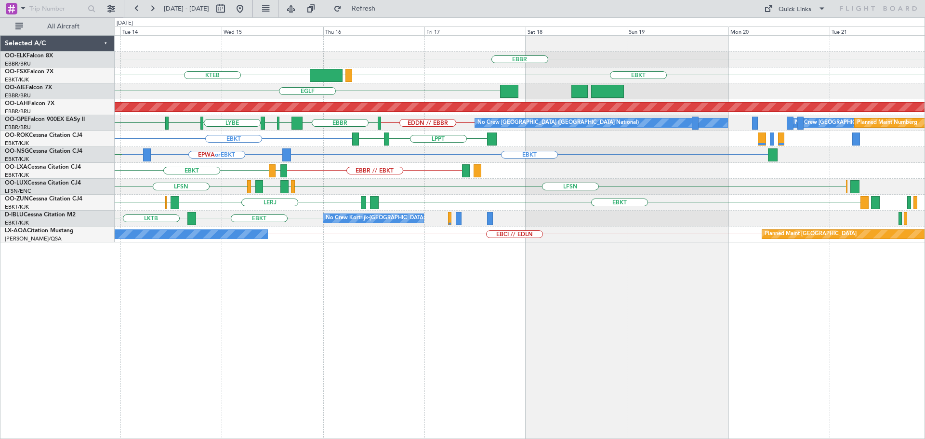
click at [218, 207] on div "EBBR KTEB EBKT LOWS LIMC EBKT EGLF Planned Maint Alton-st Louis (St Louis Regl)…" at bounding box center [520, 139] width 810 height 207
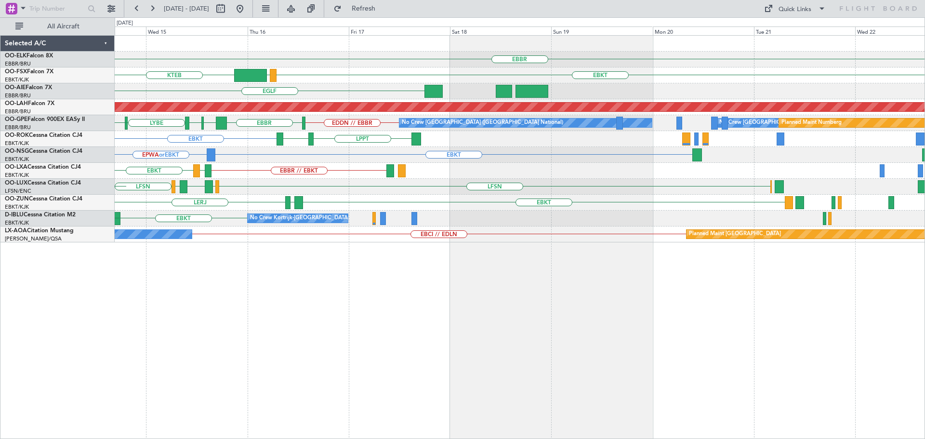
click at [327, 200] on div "EBBR KTEB EBKT LOWS LIMC EBKT EGLF Planned Maint Alton-st Louis (St Louis Regl)…" at bounding box center [520, 139] width 810 height 207
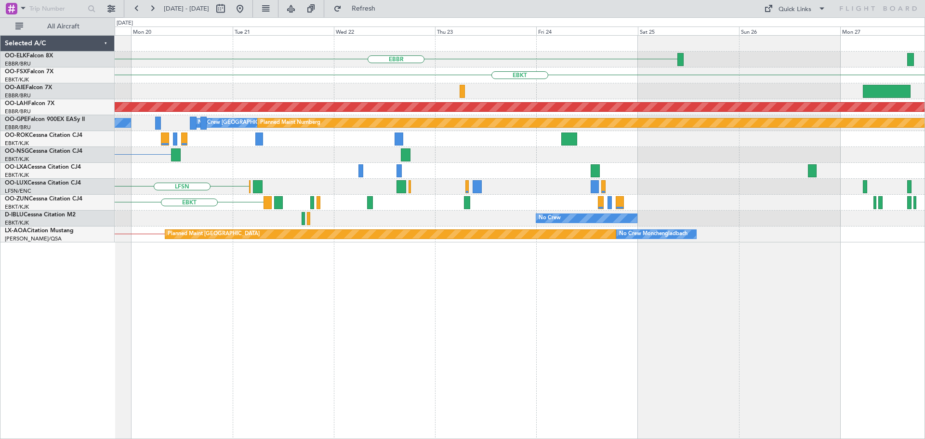
click at [381, 199] on div "EBKT" at bounding box center [520, 203] width 810 height 16
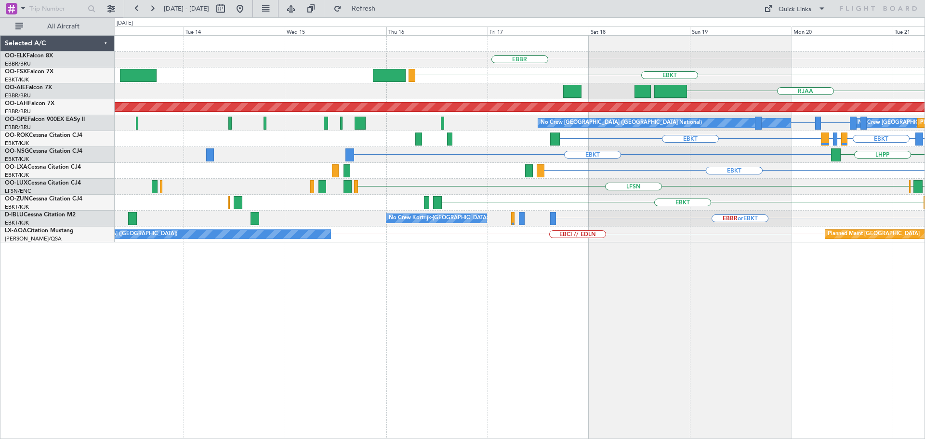
click at [857, 205] on div "EBBR EBKT RJAA RJBE Planned Maint Alton-st Louis (St Louis Regl) No Crew Brusse…" at bounding box center [520, 139] width 810 height 207
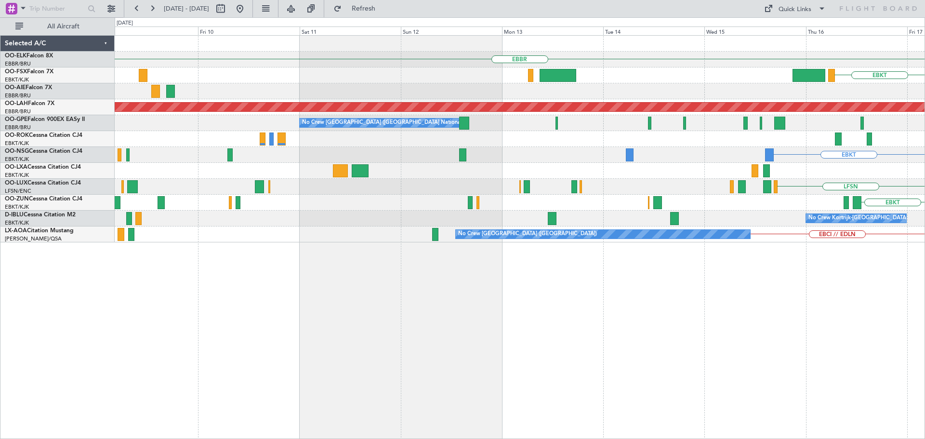
click at [758, 202] on div "EBBR EBKT RJAA Planned Maint Alton-st Louis (St Louis Regl) No Crew Brussels (B…" at bounding box center [520, 139] width 810 height 207
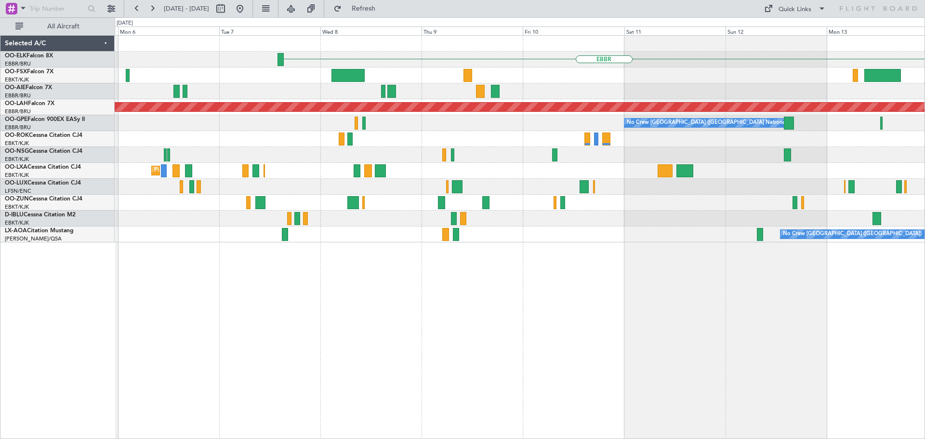
click at [749, 205] on div "EBBR Planned Maint Alton-st Louis (St Louis Regl) No Crew Brussels (Brussels Na…" at bounding box center [520, 139] width 810 height 207
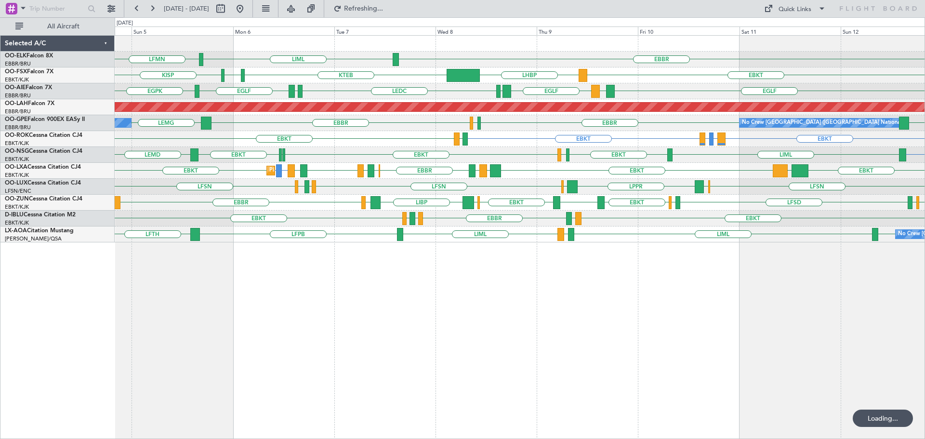
click at [252, 198] on div "EBKT EGWU LFSD EGWU EBKT LIMP EBKT EGGW LIBP EGGW EBBR" at bounding box center [520, 203] width 810 height 16
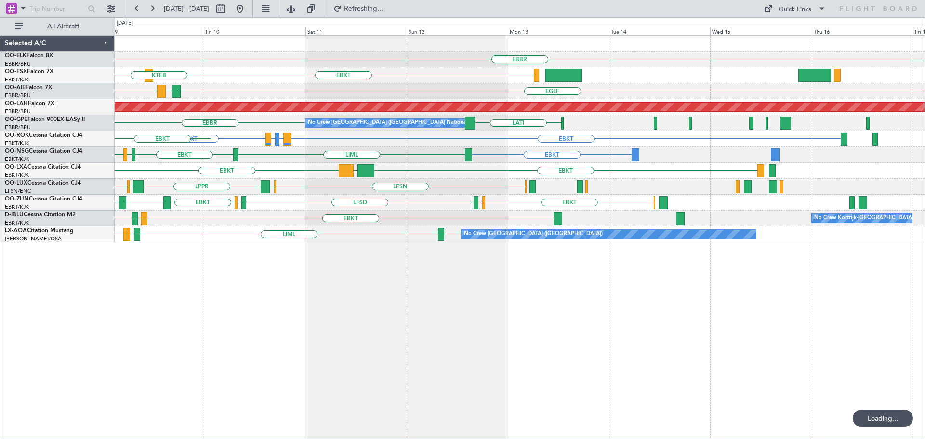
click at [855, 172] on div "EBKT LGPA EBKT LOWK EBKT EBBR LFTH LIBD EBKT" at bounding box center [520, 171] width 810 height 16
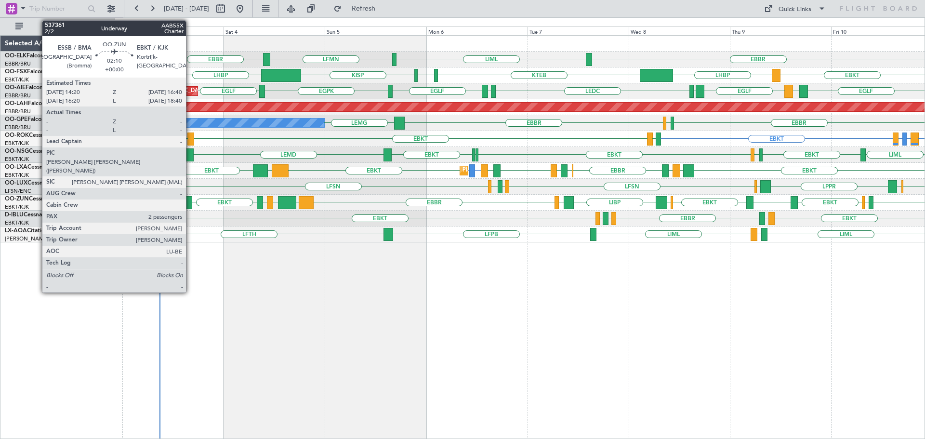
click at [292, 209] on div "EBBR GMMX EBBR LOWK EBKT ESSB EBKT EBKT LIMP EBKT EGGW LIBP EGGW LFSD EGWU" at bounding box center [520, 203] width 810 height 16
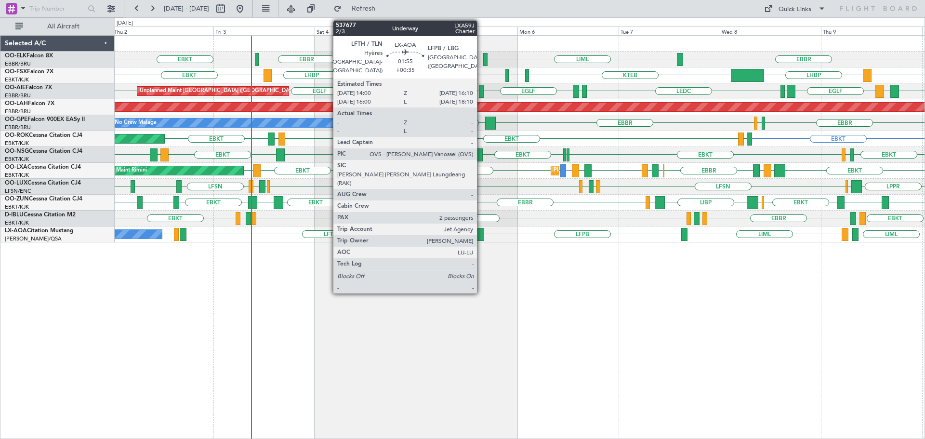
click at [481, 234] on div at bounding box center [479, 234] width 9 height 13
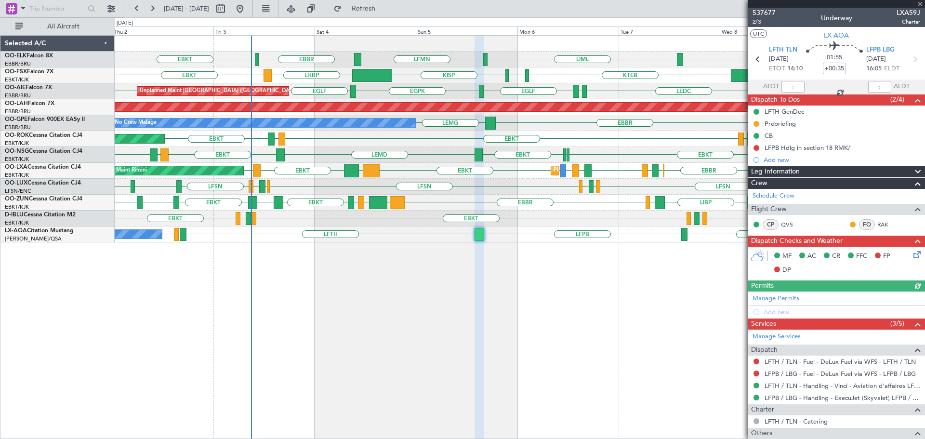
scroll to position [94, 0]
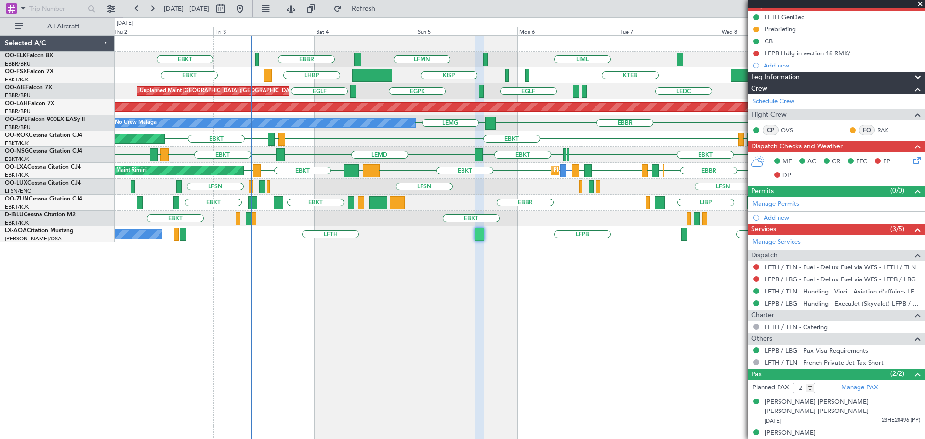
click at [919, 3] on span at bounding box center [920, 4] width 10 height 9
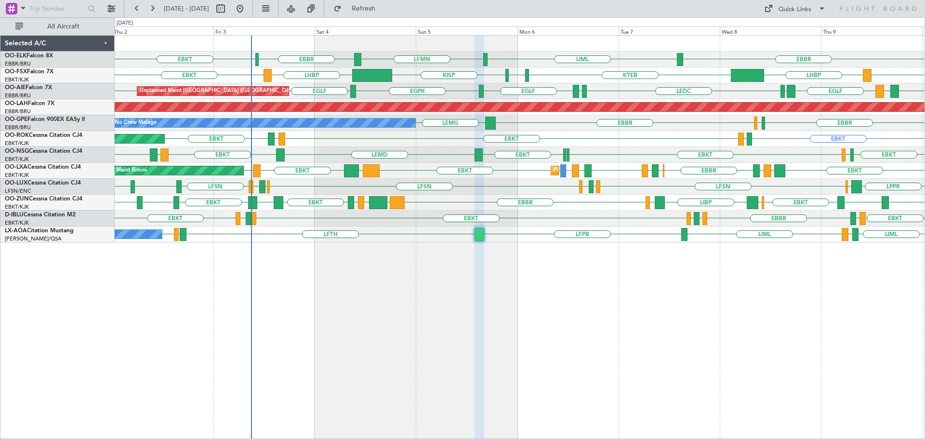
type input "0"
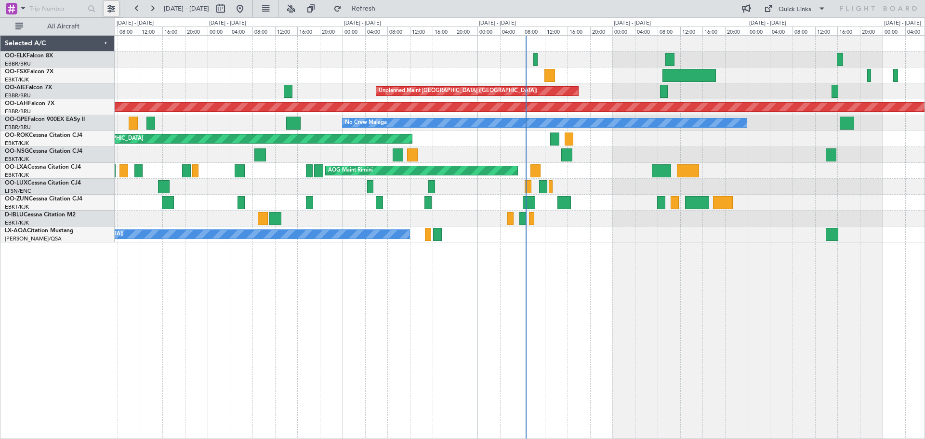
click at [112, 8] on button at bounding box center [111, 8] width 15 height 15
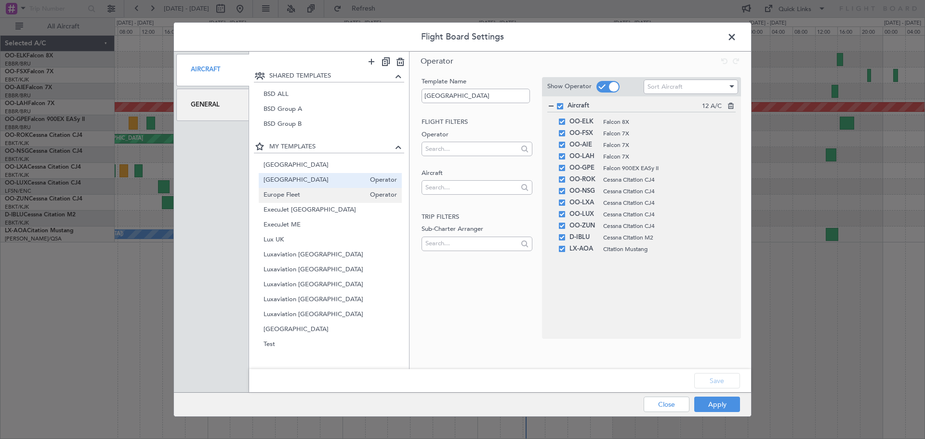
click at [296, 198] on span "Europe Fleet" at bounding box center [315, 195] width 102 height 10
type input "Europe Fleet"
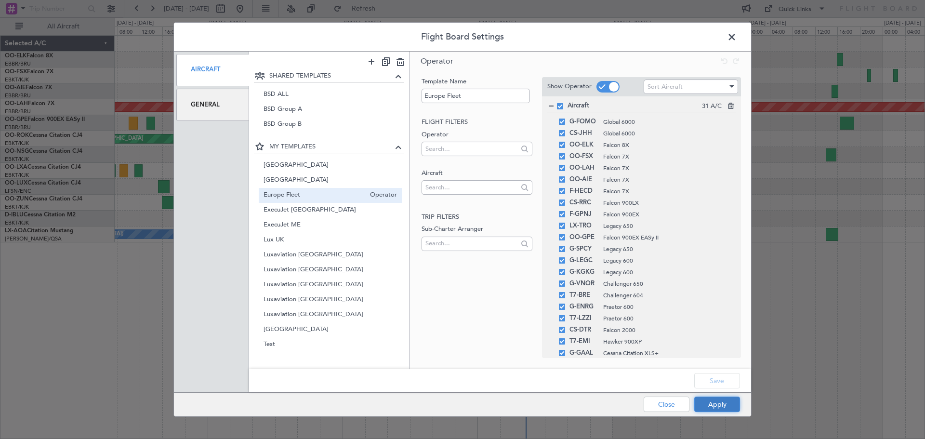
click at [718, 402] on button "Apply" at bounding box center [717, 403] width 46 height 15
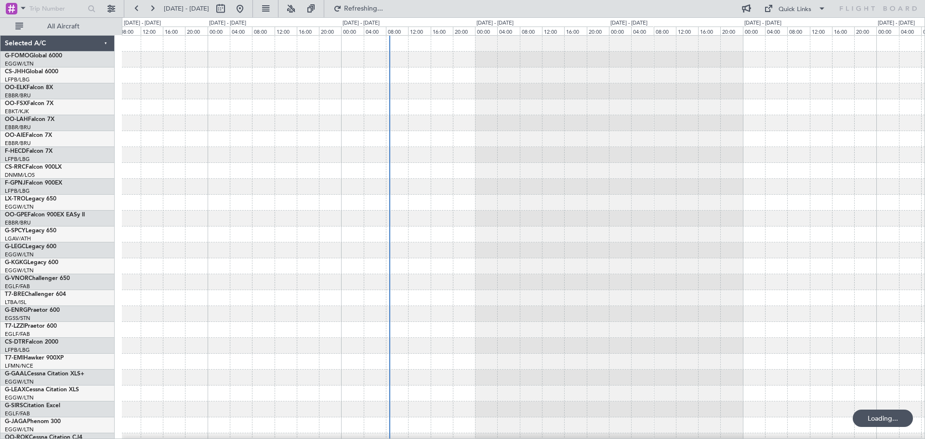
click at [387, 250] on div at bounding box center [523, 290] width 803 height 509
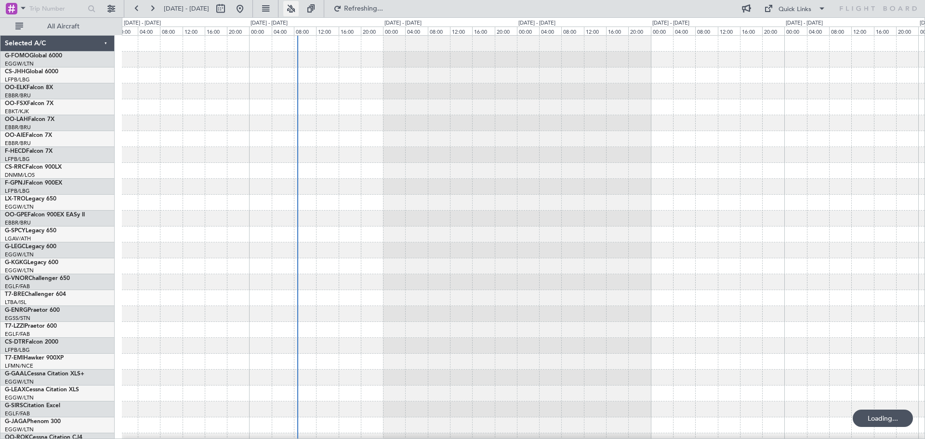
click at [299, 8] on button at bounding box center [290, 8] width 15 height 15
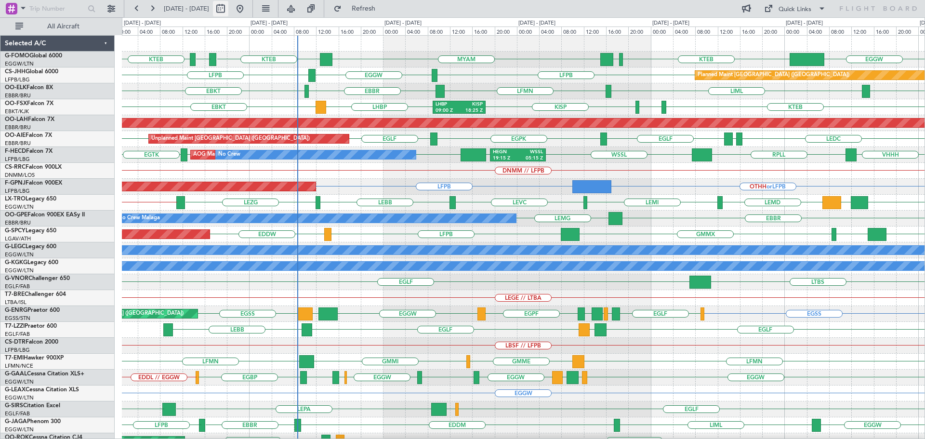
click at [228, 6] on button at bounding box center [220, 8] width 15 height 15
select select "10"
select select "2025"
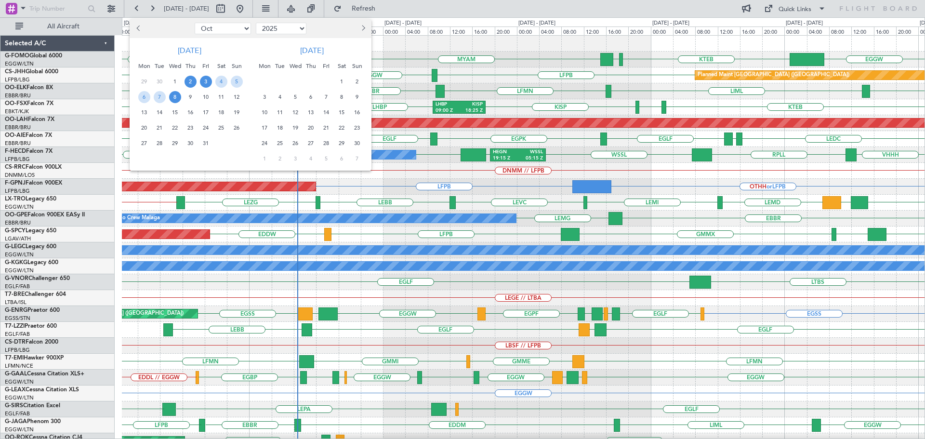
click at [207, 82] on span "3" at bounding box center [206, 82] width 12 height 12
click at [206, 99] on span "10" at bounding box center [206, 97] width 12 height 12
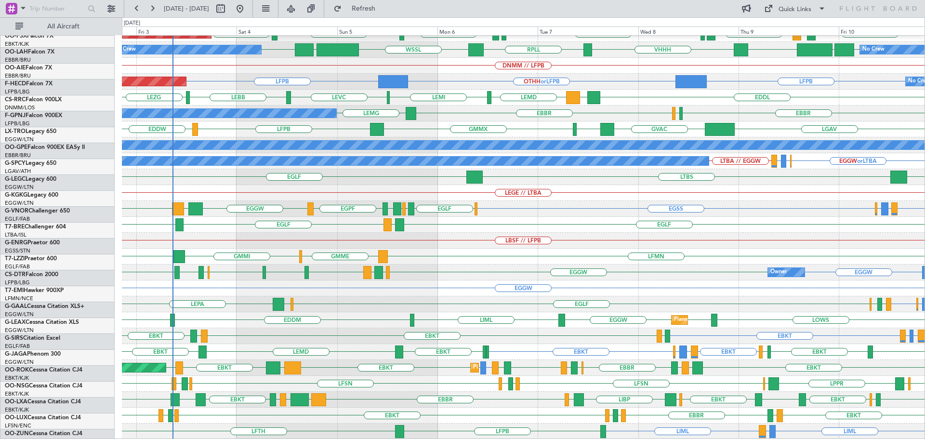
scroll to position [105, 0]
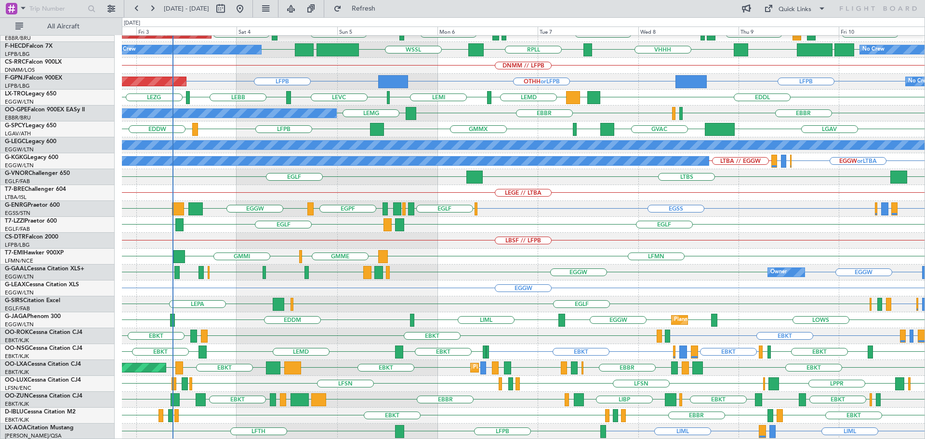
click at [343, 172] on div "Planned Maint Alton-st Louis (St Louis Regl) EGPK EGLF EGLF LEMD EGLF LEMD LEDC…" at bounding box center [523, 185] width 803 height 509
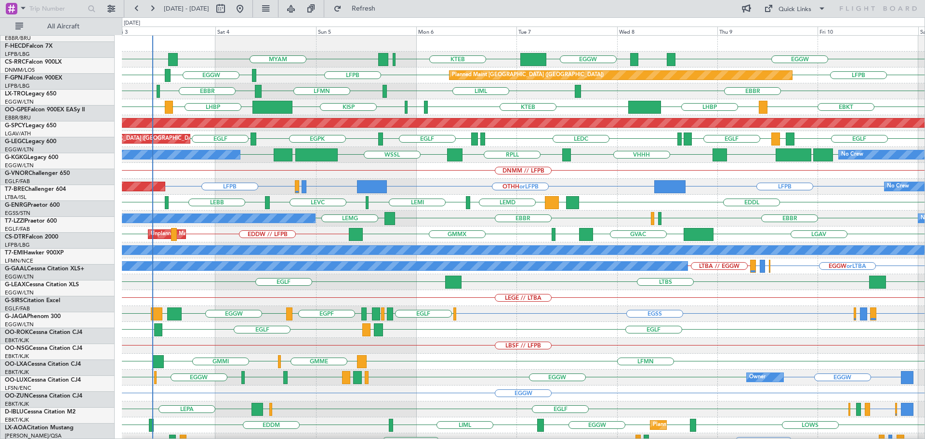
scroll to position [0, 0]
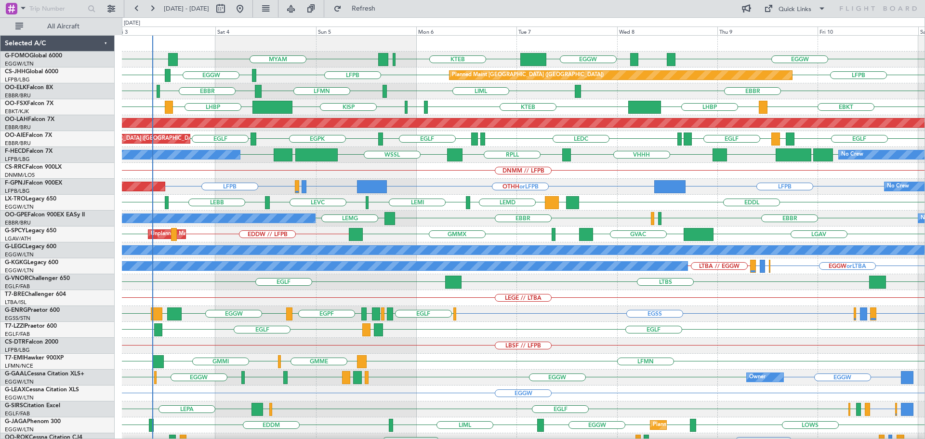
click at [302, 341] on div "EGGW ESSB EGGW KTEB KFOK MYAM KTEB LFPB LFPB EGGW LFPB Planned Maint Paris (Le …" at bounding box center [523, 290] width 803 height 509
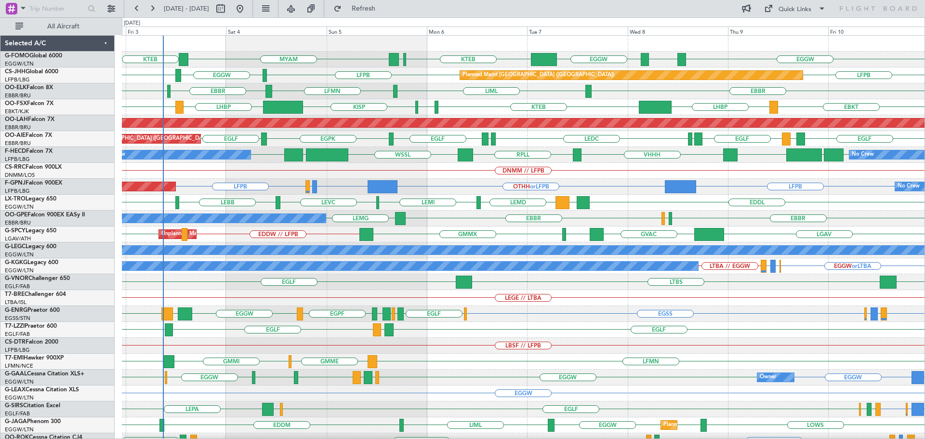
click at [238, 193] on div "EGGW ESSB EGGW KTEB KFOK MYAM KTEB Planned Maint Paris (Le Bourget) LFPB LFPB E…" at bounding box center [523, 290] width 803 height 509
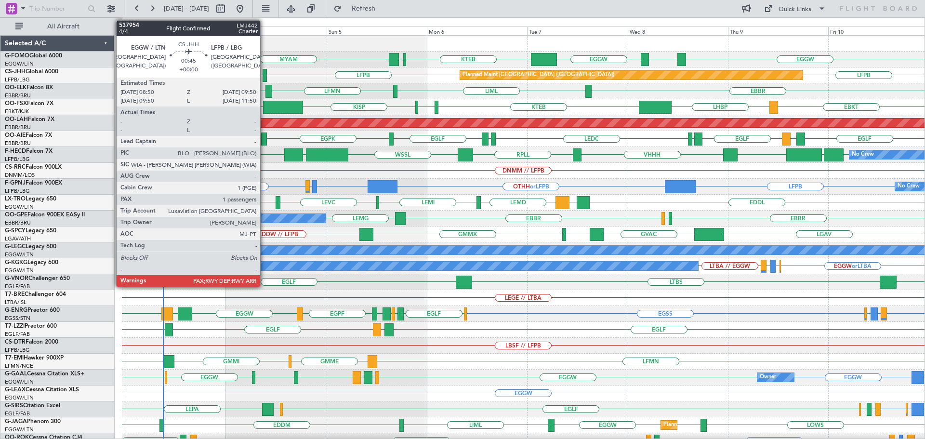
click at [264, 73] on div at bounding box center [265, 75] width 4 height 13
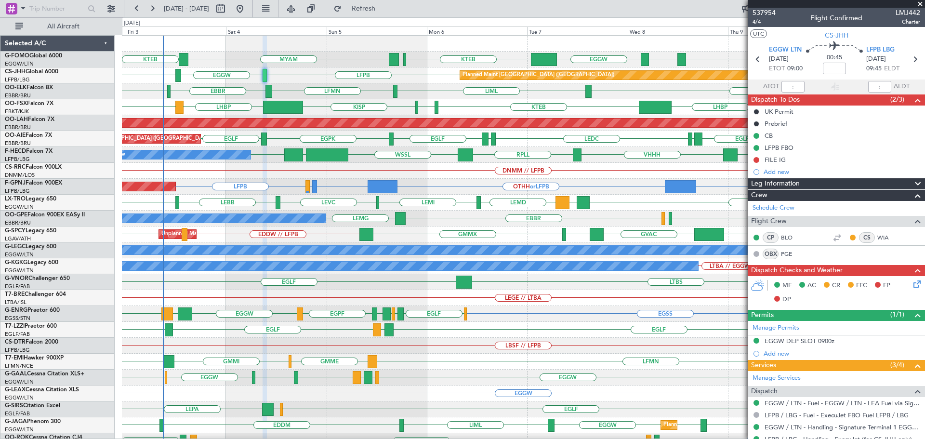
click at [919, 3] on span at bounding box center [920, 4] width 10 height 9
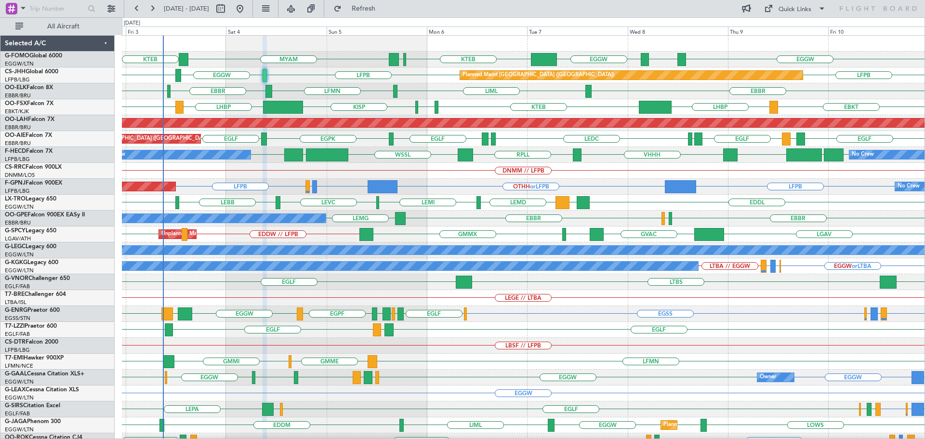
type input "0"
click at [263, 107] on div "EGGW ESSB EGGW KTEB KFOK MYAM KTEB LFPB LFPB EGGW LFPB Planned Maint Paris (Le …" at bounding box center [523, 290] width 803 height 509
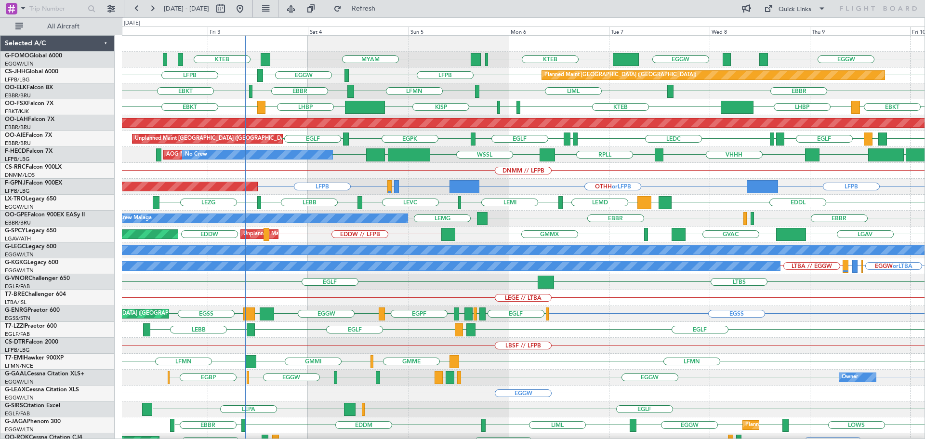
click at [327, 108] on div "EGGW ESSB EGGW KTEB KFOK MYAM KTEB LFPB LFPB EGGW LFPB Planned Maint Paris (Le …" at bounding box center [523, 290] width 803 height 509
